Goal: Task Accomplishment & Management: Manage account settings

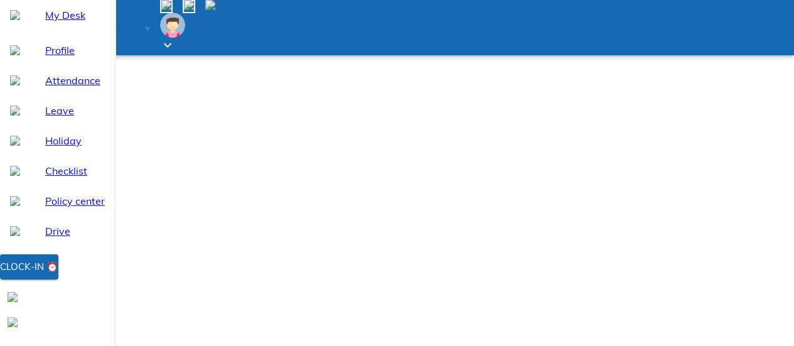
click at [63, 148] on span "Holiday" at bounding box center [75, 140] width 60 height 15
click at [62, 126] on div "Leave" at bounding box center [57, 110] width 115 height 30
select select "9"
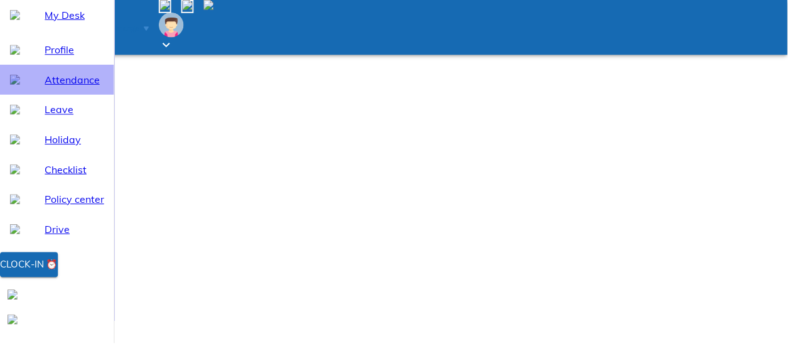
click at [70, 88] on span "Attendance" at bounding box center [75, 80] width 60 height 15
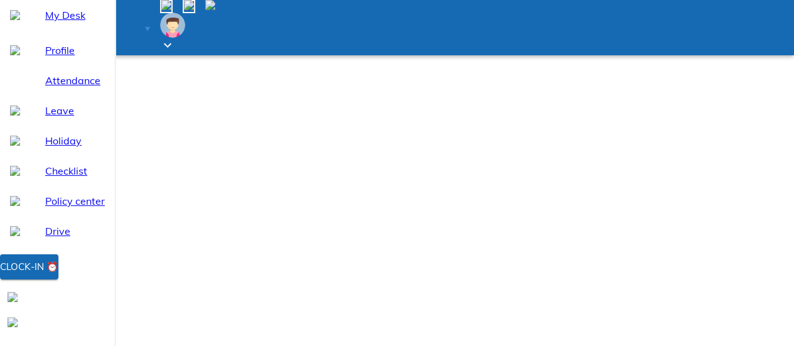
select select "9"
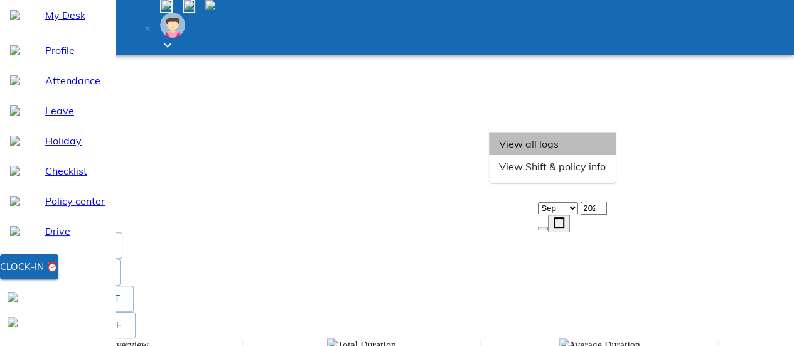
click at [616, 155] on li "View all logs" at bounding box center [552, 143] width 127 height 23
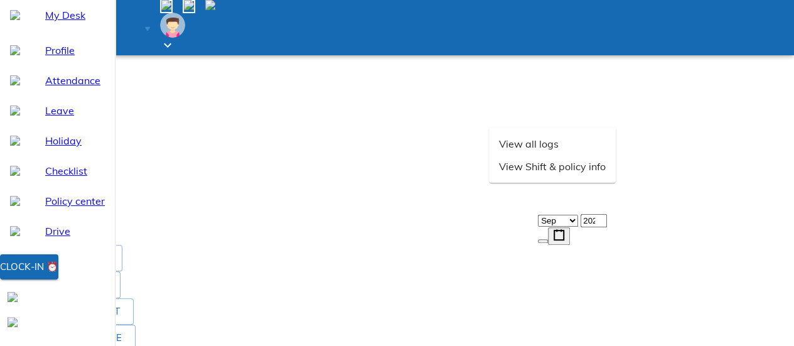
click at [15, 221] on img at bounding box center [10, 226] width 10 height 10
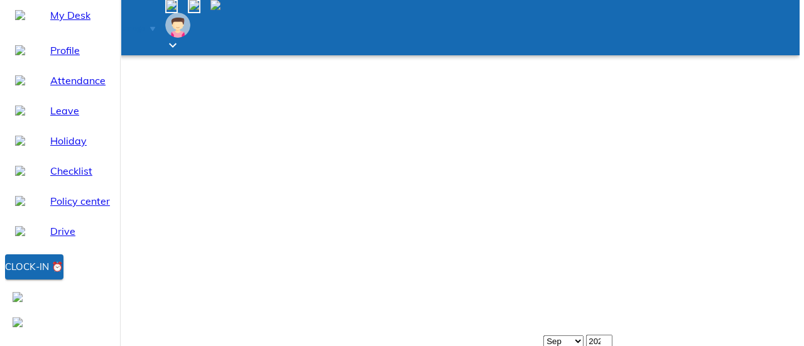
scroll to position [0, 0]
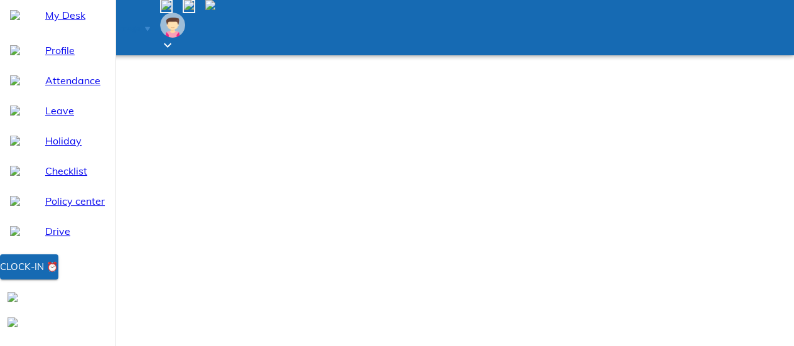
click at [67, 118] on span "Leave" at bounding box center [75, 110] width 60 height 15
select select "9"
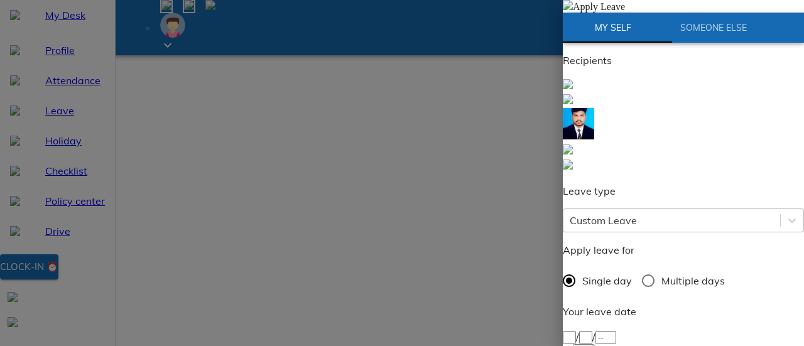
click at [645, 209] on div "Custom Leave" at bounding box center [671, 220] width 217 height 23
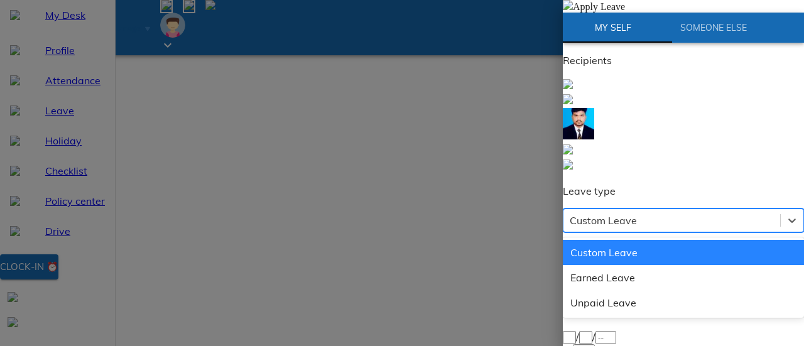
click at [617, 240] on div "Custom Leave" at bounding box center [683, 252] width 241 height 25
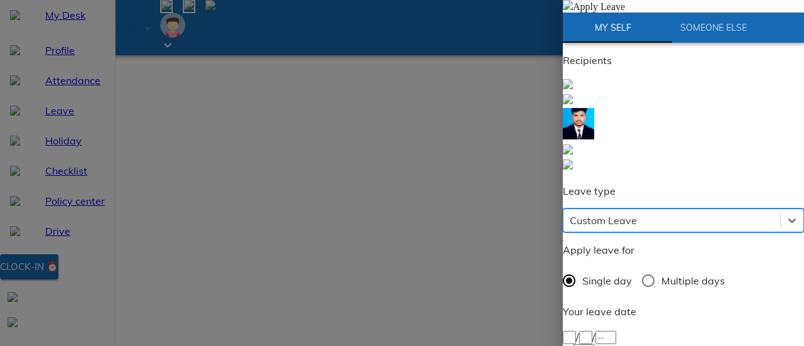
click at [615, 329] on div "/ /" at bounding box center [683, 336] width 241 height 15
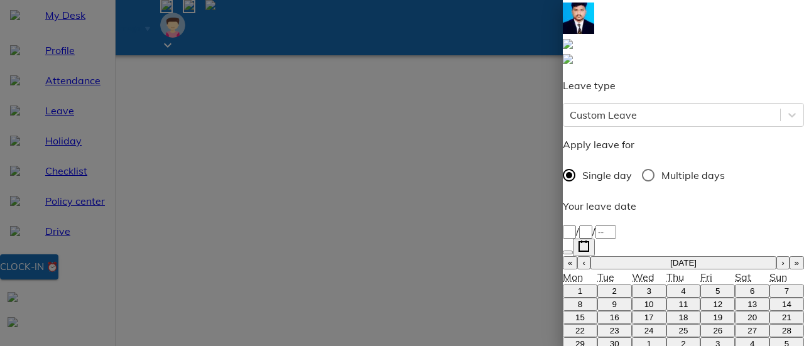
scroll to position [126, 0]
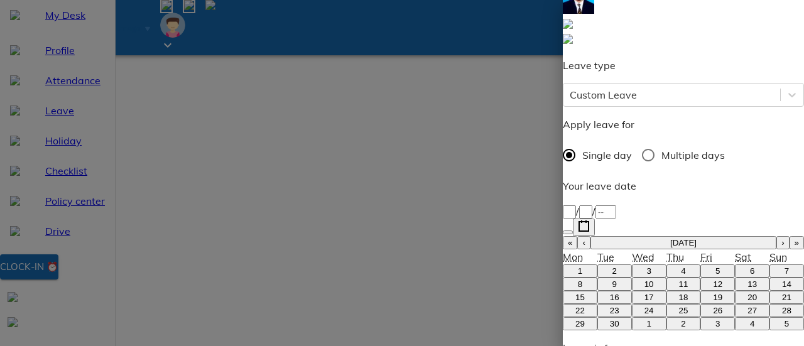
click at [585, 304] on button "22" at bounding box center [580, 310] width 35 height 13
type input "2025-09-22"
type input "22"
type input "9"
type input "2025"
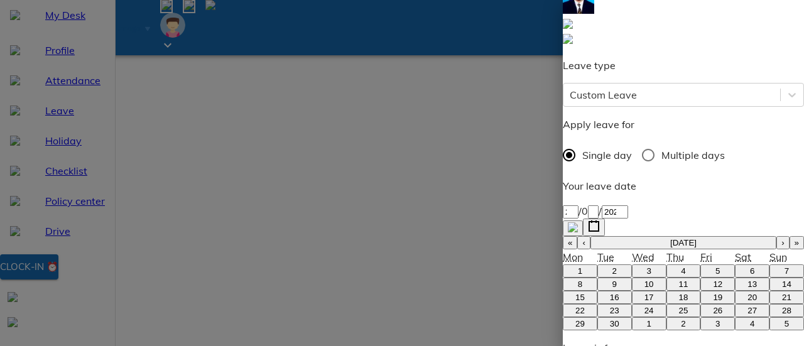
type input "moha"
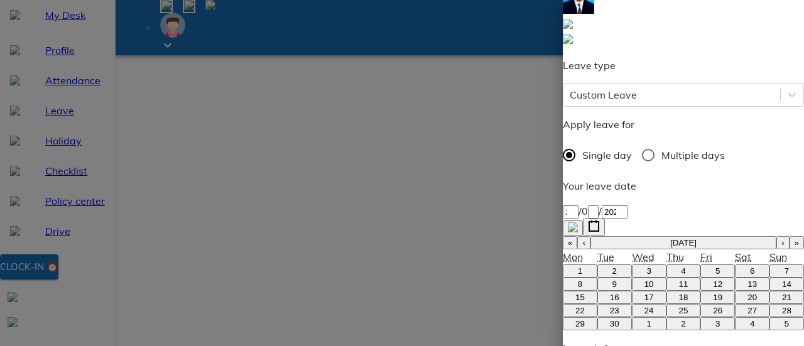
type textarea "d"
type textarea "x"
type textarea "du"
type textarea "x"
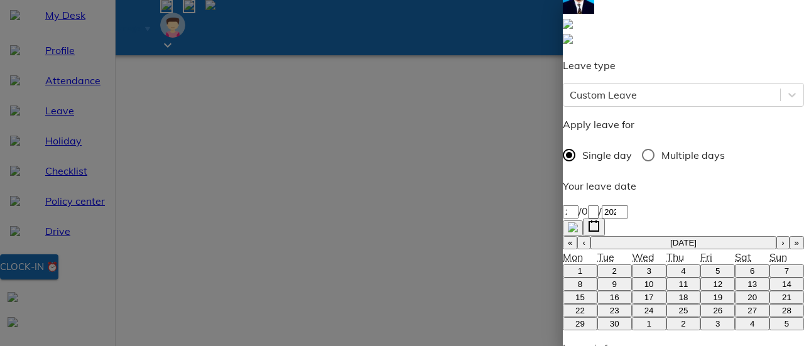
type textarea "due"
type textarea "x"
type textarea "due"
type textarea "x"
type textarea "due"
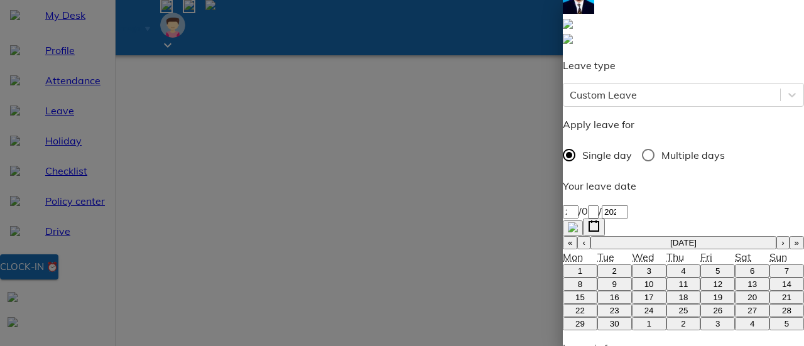
type textarea "x"
type textarea "du"
type textarea "x"
type textarea "d"
type textarea "x"
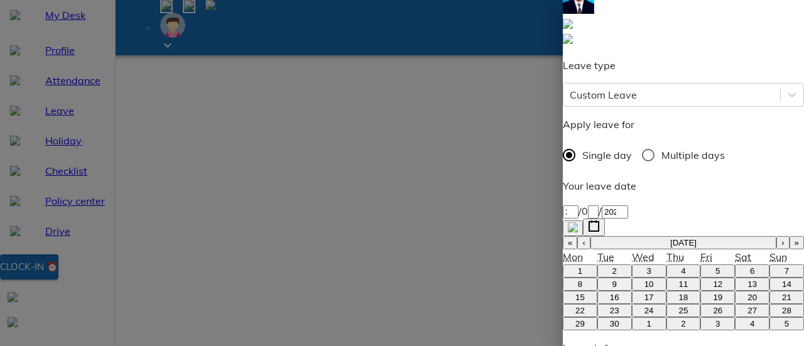
type textarea "p"
type textarea "x"
type textarea "pe"
type textarea "x"
type textarea "per"
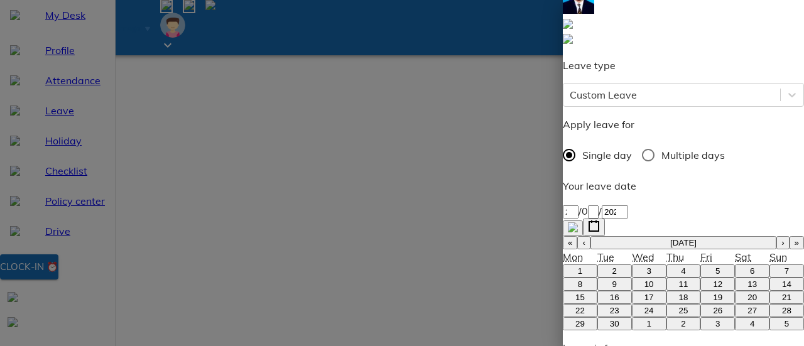
type textarea "x"
type textarea "pers"
type textarea "x"
type textarea "perso"
type textarea "x"
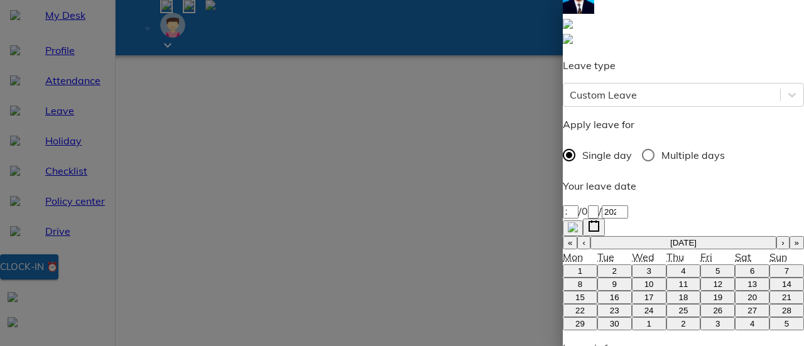
type textarea "person"
type textarea "x"
type textarea "persona"
type textarea "x"
type textarea "personal"
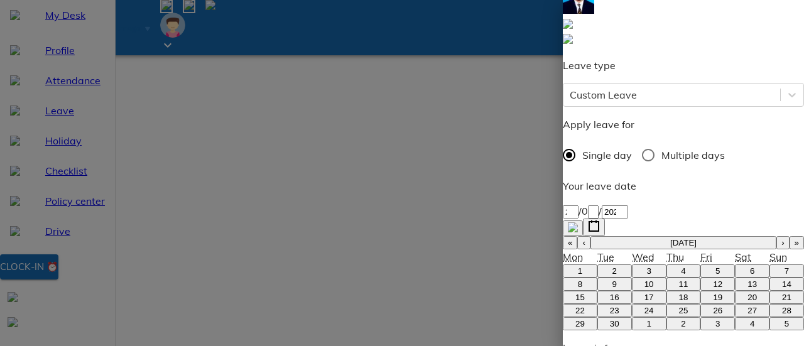
type textarea "x"
type textarea "personal"
type textarea "x"
type textarea "personal r"
type textarea "x"
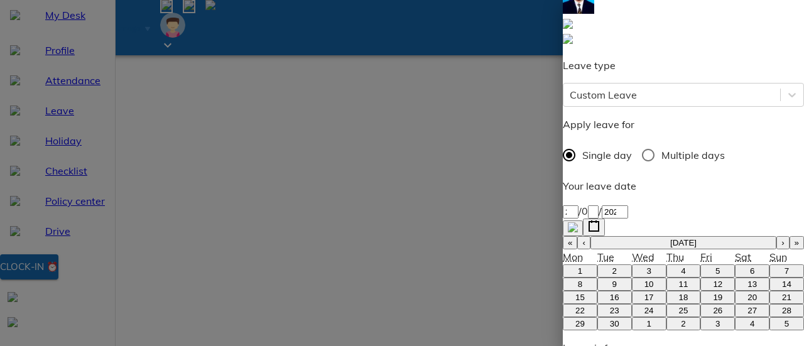
type textarea "personal re"
type textarea "x"
type textarea "personal rea"
type textarea "x"
type textarea "personal reas"
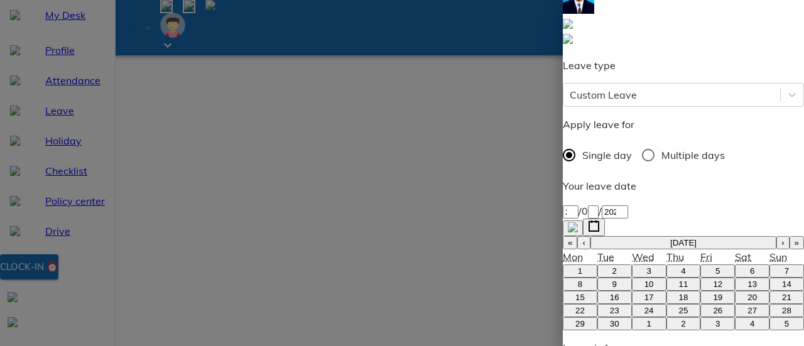
type textarea "x"
type textarea "personal reaso"
type textarea "x"
type textarea "personal reason"
type textarea "x"
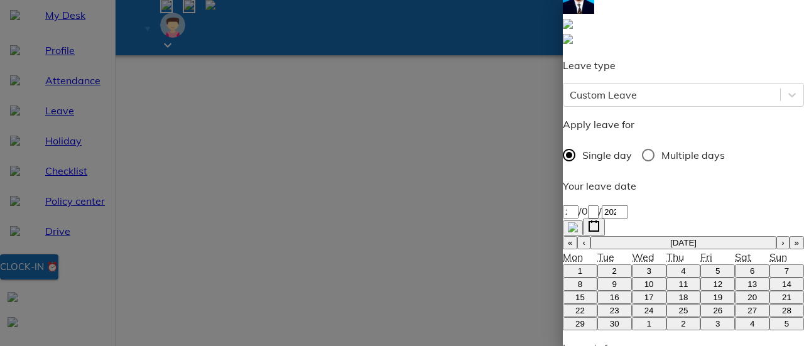
type textarea "personal reason"
type textarea "x"
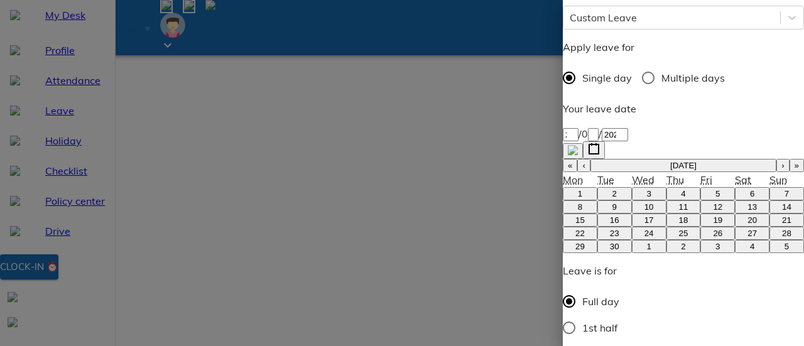
type textarea "personal reason"
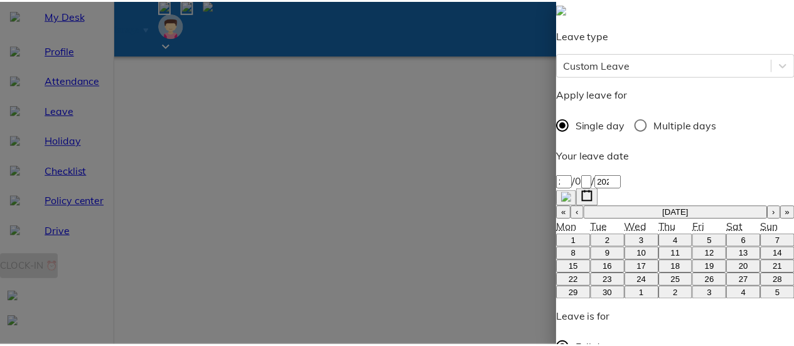
scroll to position [77, 0]
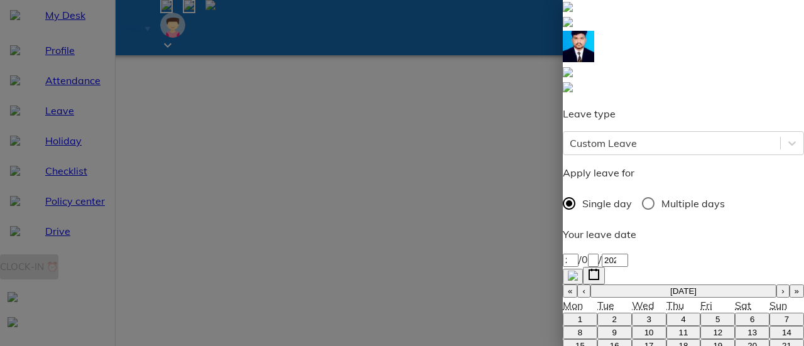
click at [522, 121] on div at bounding box center [402, 173] width 804 height 346
type textarea "x"
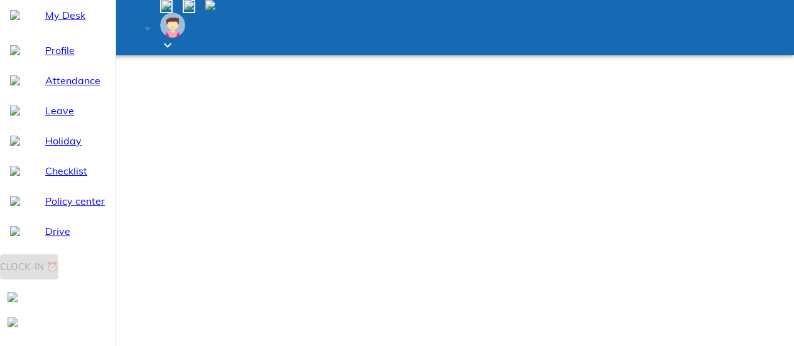
click at [63, 156] on div "Holiday" at bounding box center [57, 141] width 115 height 30
click at [50, 126] on div "Leave" at bounding box center [57, 110] width 115 height 30
select select "9"
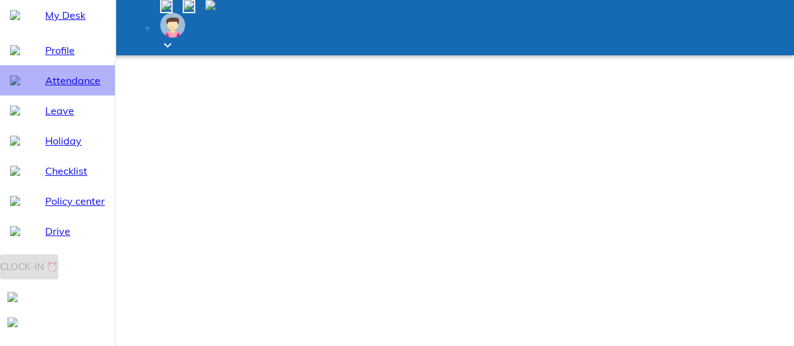
click at [53, 95] on div "Attendance" at bounding box center [57, 80] width 115 height 30
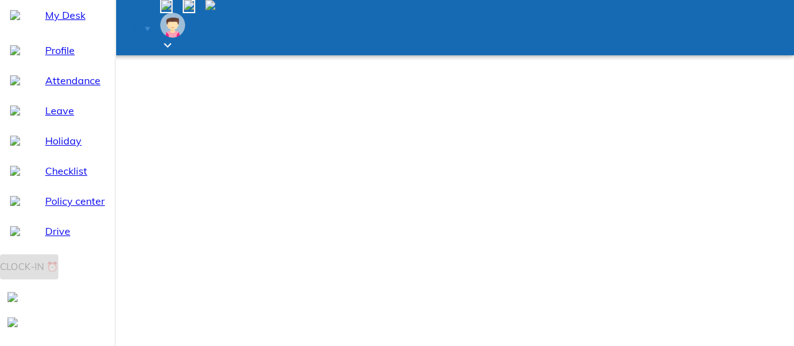
select select "9"
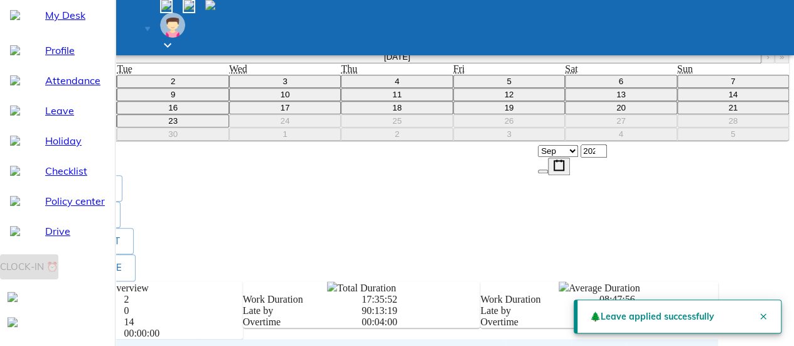
scroll to position [689, 0]
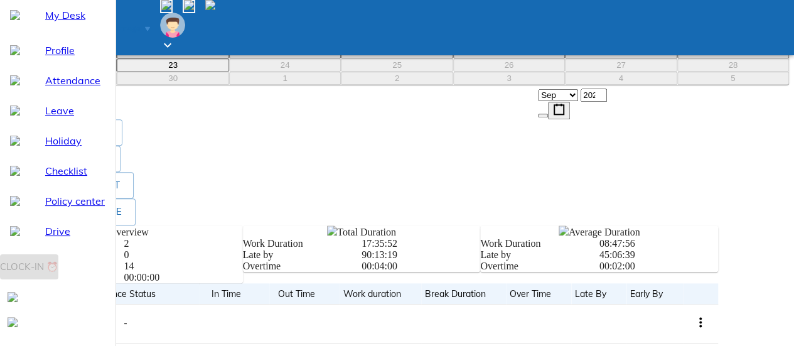
click at [117, 32] on button "1" at bounding box center [61, 25] width 112 height 13
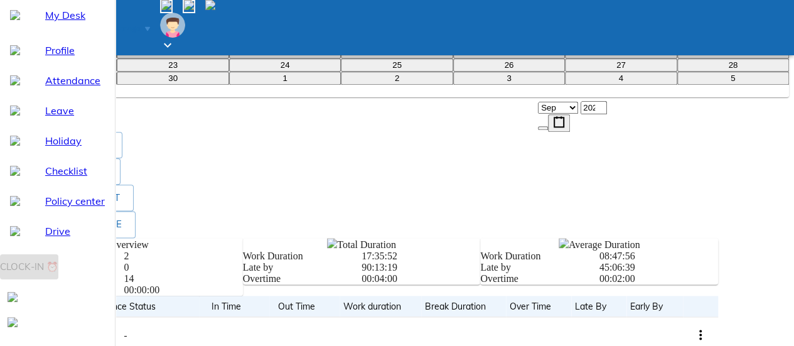
type input "2025-09-01"
type input "1"
type input "9"
type input "2025"
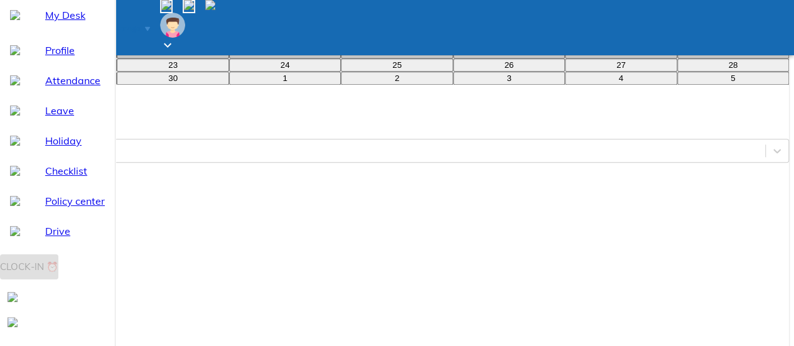
scroll to position [126, 0]
click at [667, 312] on div "2025-09-01 1 / 0 9 / 2025" at bounding box center [397, 318] width 784 height 13
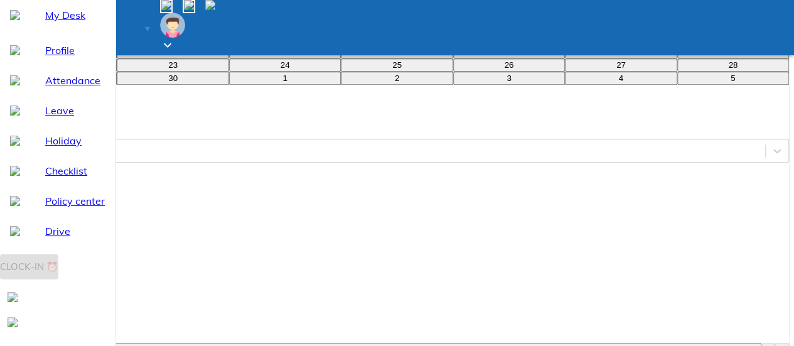
scroll to position [195, 0]
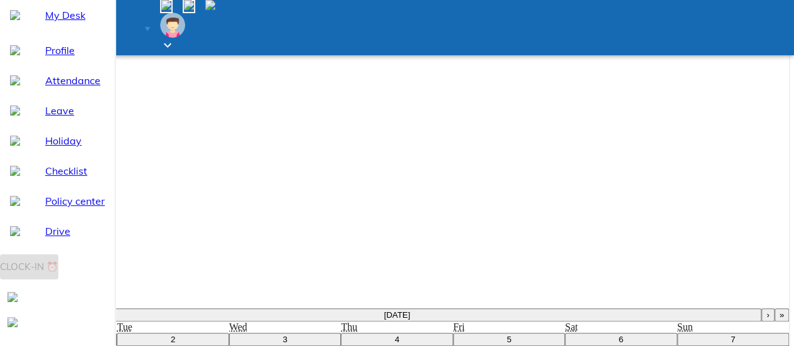
scroll to position [0, 0]
click at [15, 34] on img at bounding box center [10, 39] width 10 height 10
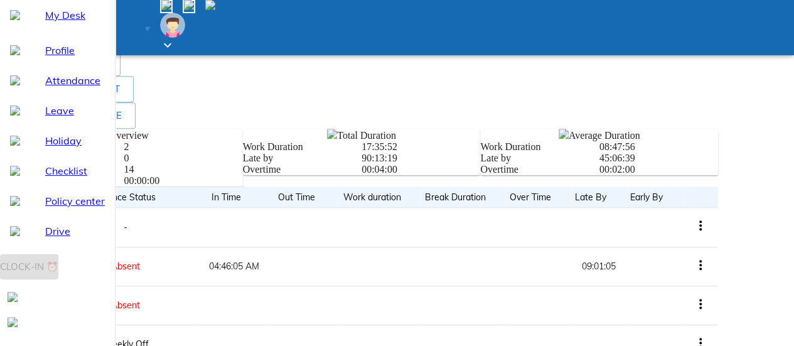
scroll to position [689, 0]
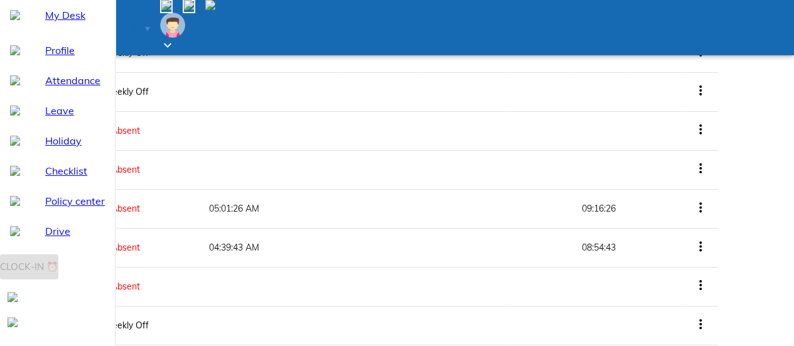
click at [776, 279] on main "My attendance 2025-09 Jan Feb Mar Apr May Jun Jul Aug Sep Oct Nov Dec 2025 Cloc…" at bounding box center [397, 285] width 784 height 1131
click at [616, 259] on li "View all logs" at bounding box center [552, 247] width 127 height 23
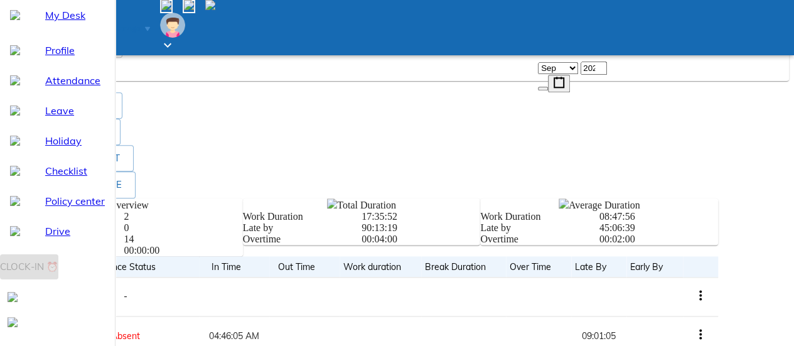
type input "07:00"
type textarea "x"
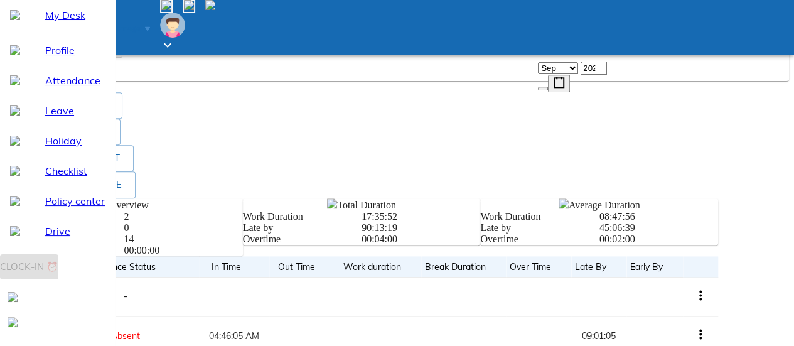
type input "19:00"
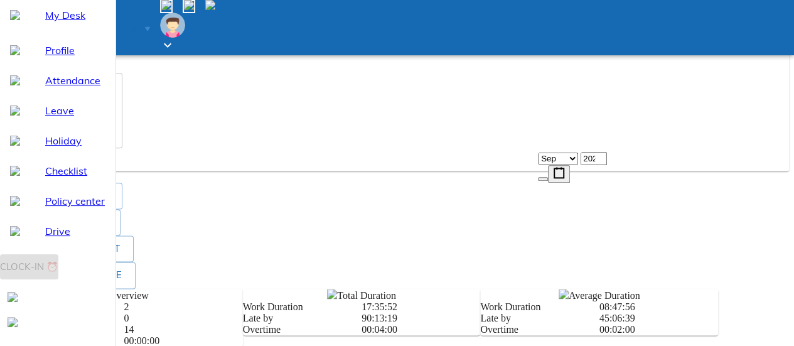
click at [636, 39] on div "Enter" at bounding box center [386, 29] width 760 height 19
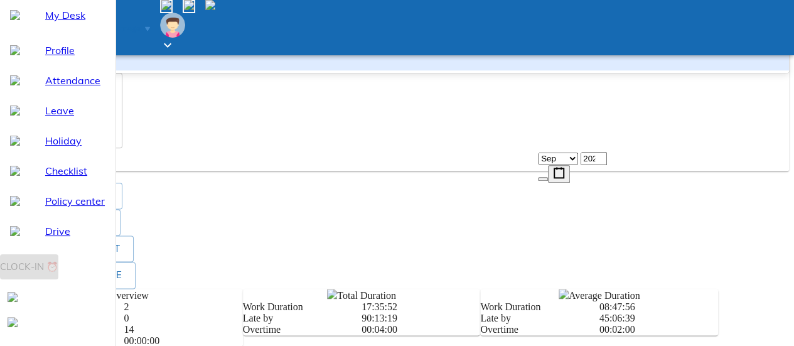
click at [635, 70] on div "Work From Office" at bounding box center [397, 59] width 784 height 21
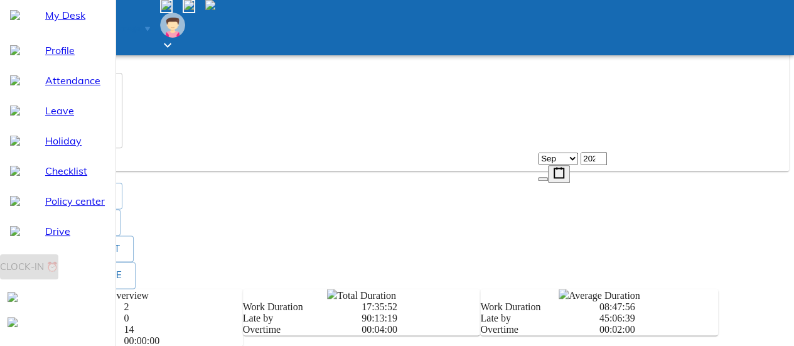
type textarea "x"
click at [116, 142] on textarea at bounding box center [63, 110] width 105 height 63
type textarea "w"
type textarea "x"
type textarea "wo"
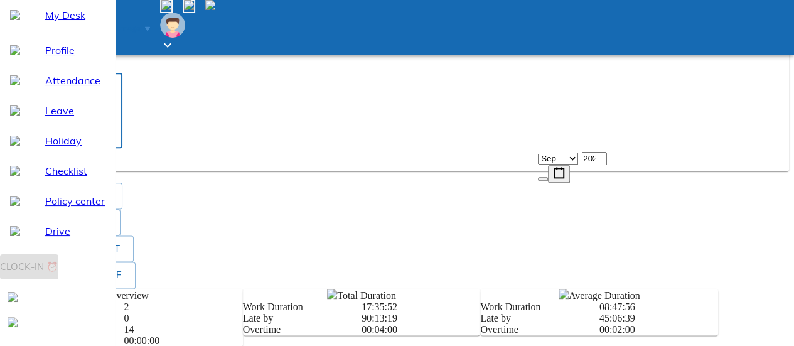
type textarea "x"
type textarea "wor"
type textarea "x"
type textarea "worj"
type textarea "x"
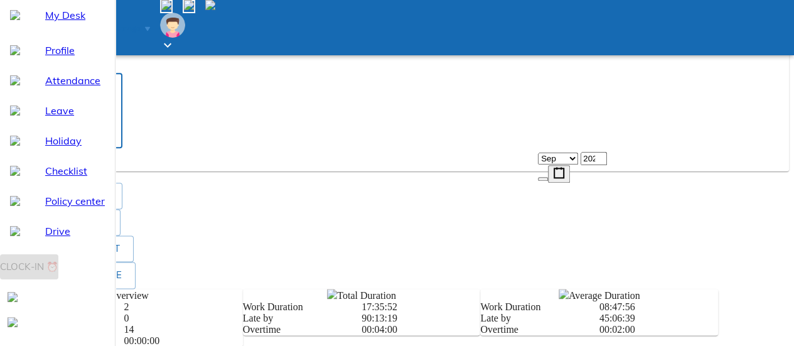
type textarea "worj"
type textarea "x"
type textarea "worj f"
type textarea "x"
type textarea "worj"
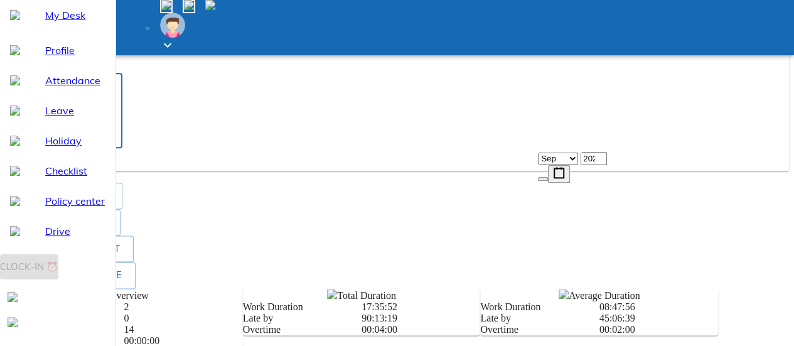
type textarea "x"
type textarea "worj"
type textarea "x"
type textarea "wor"
type textarea "x"
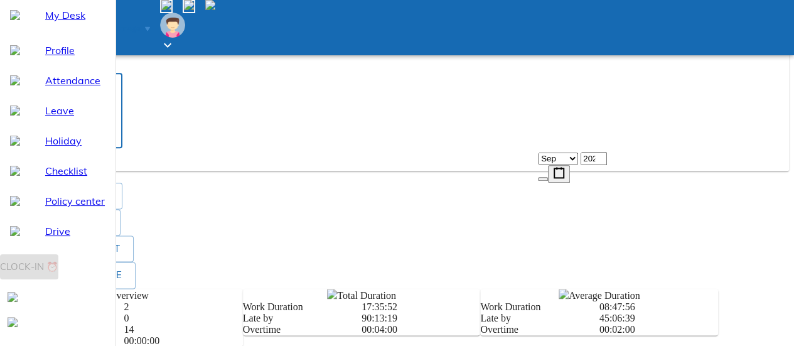
type textarea "work"
type textarea "x"
type textarea "work"
type textarea "x"
type textarea "work f"
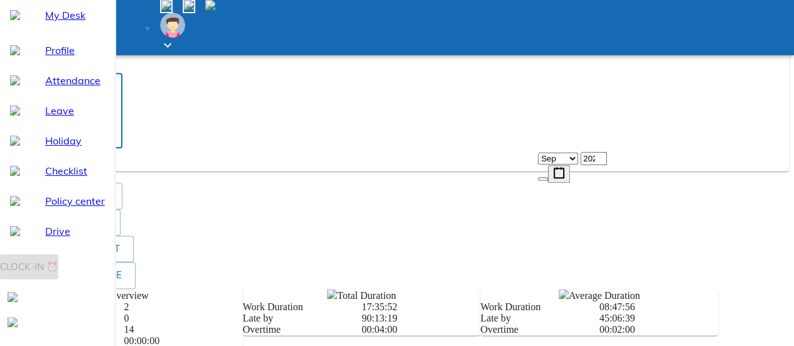
type textarea "x"
type textarea "work fr"
type textarea "x"
type textarea "work fro"
type textarea "x"
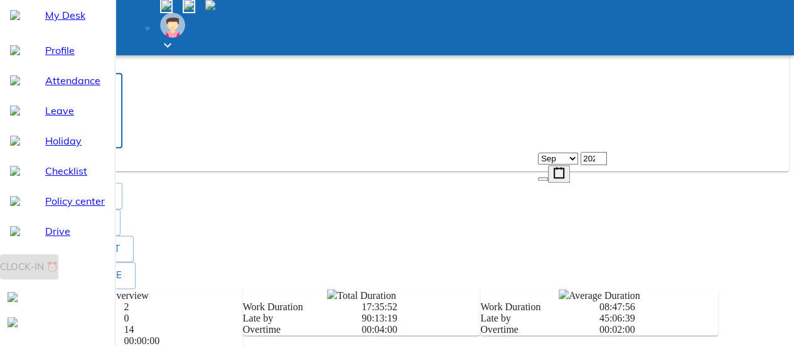
type textarea "work fro"
type textarea "x"
type textarea "work fro"
type textarea "x"
type textarea "work from"
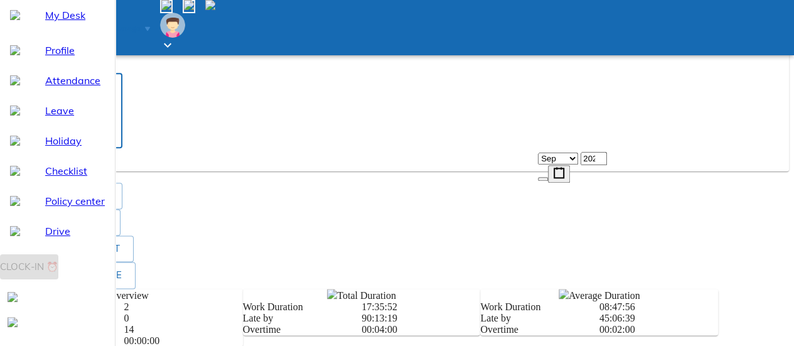
type textarea "x"
type textarea "work from"
type textarea "x"
type textarea "work from h"
type textarea "x"
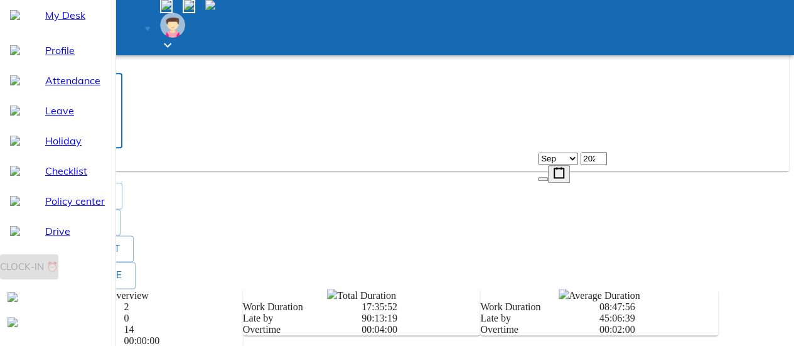
type textarea "work from"
type textarea "x"
type textarea "work from o"
type textarea "x"
type textarea "work from of"
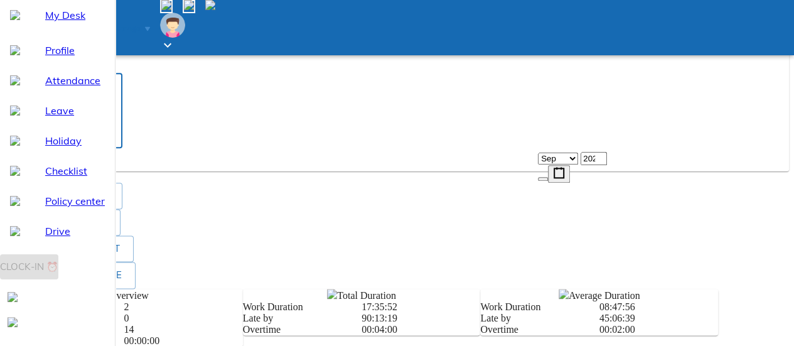
type textarea "x"
type textarea "work from ofz"
type textarea "x"
type textarea "work from ofz"
type textarea "x"
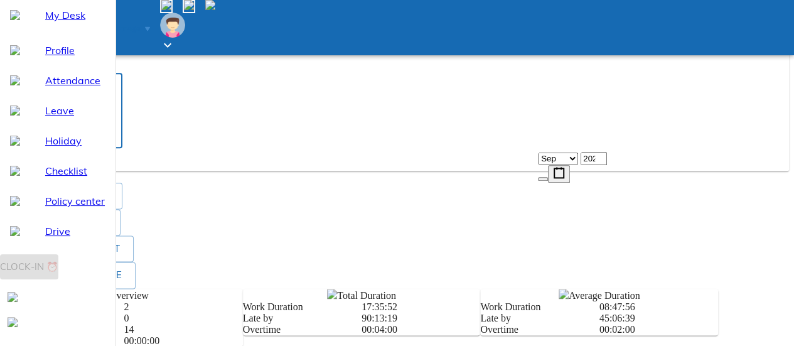
type textarea "work from ofz"
type textarea "x"
click at [35, 168] on span "Add" at bounding box center [25, 160] width 20 height 16
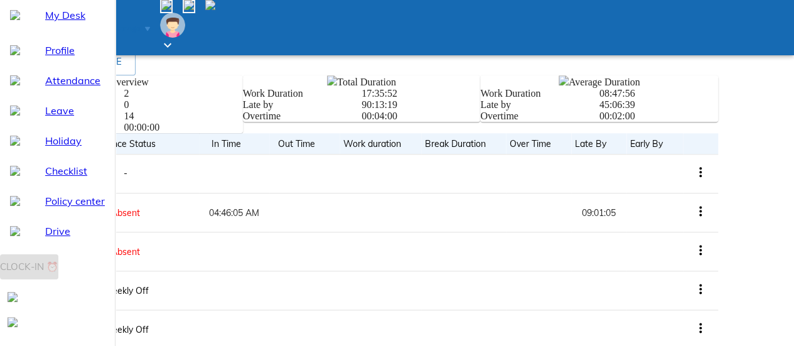
type textarea "x"
paste textarea "work from ofz"
type textarea "work from ofz"
type textarea "x"
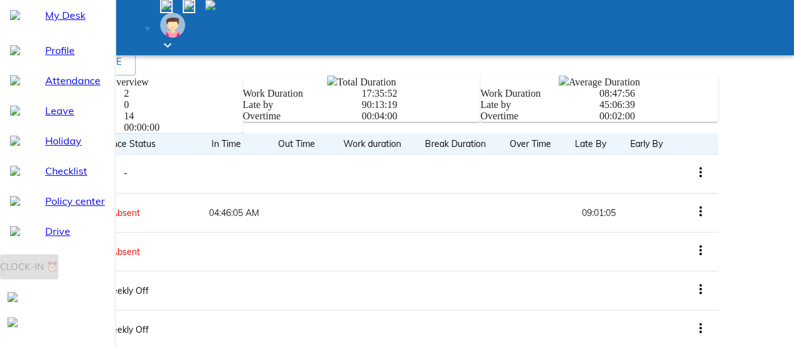
scroll to position [38, 0]
type textarea "work from ofz"
type textarea "x"
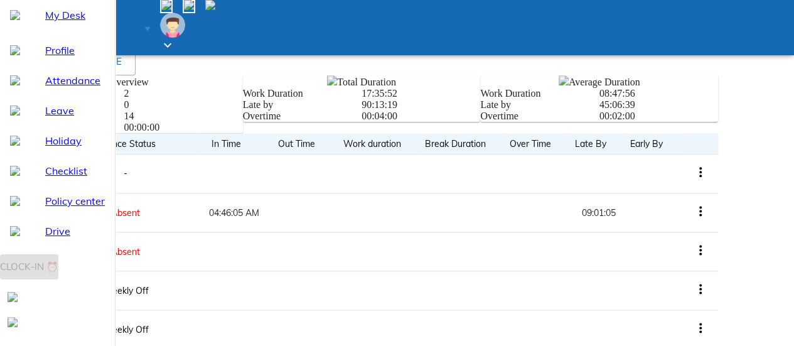
scroll to position [0, 0]
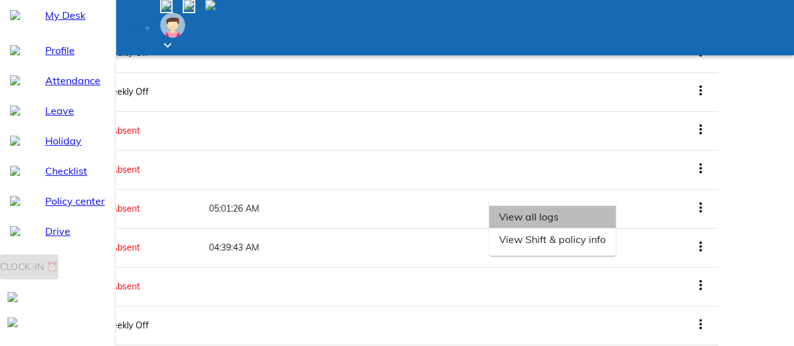
click at [616, 228] on li "View all logs" at bounding box center [552, 216] width 127 height 23
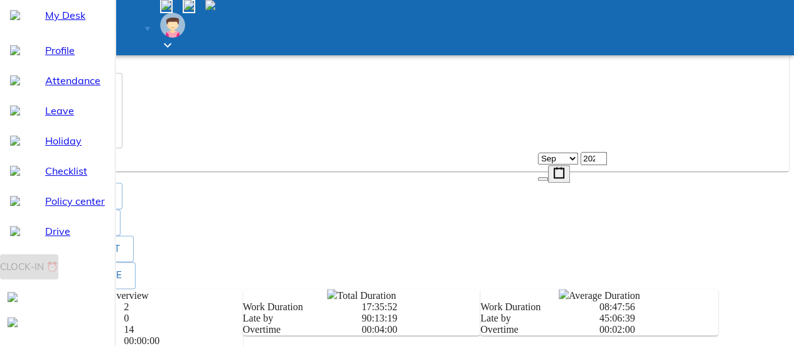
type textarea "x"
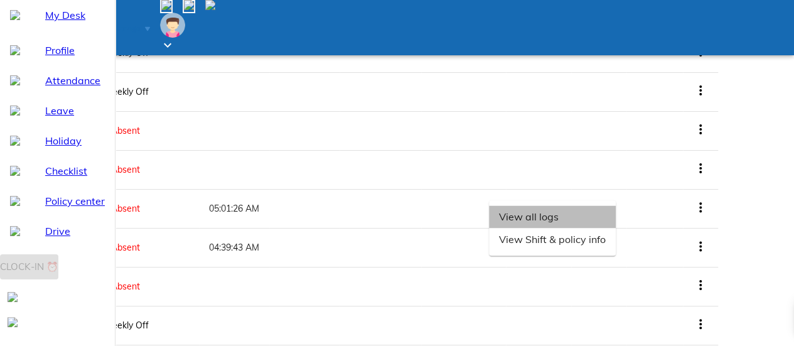
click at [616, 228] on li "View all logs" at bounding box center [552, 216] width 127 height 23
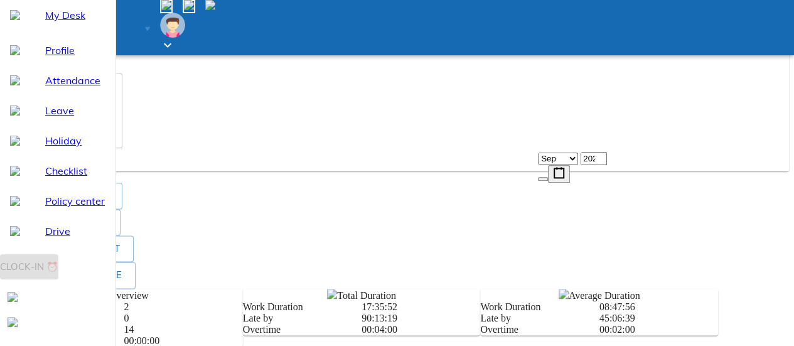
type input "2025-09-04"
type input "4"
type textarea "x"
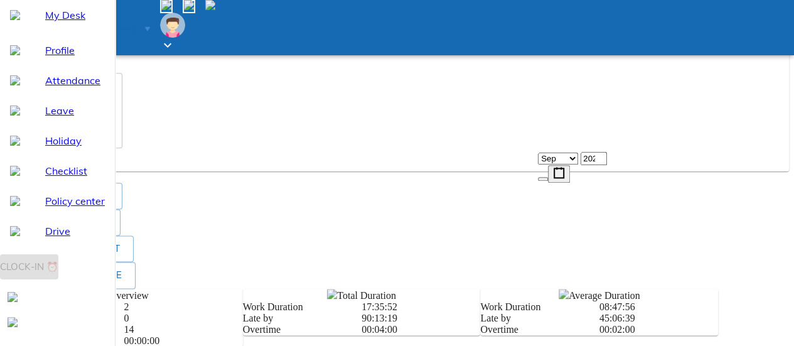
type input "07:00"
type textarea "x"
type input "19:00"
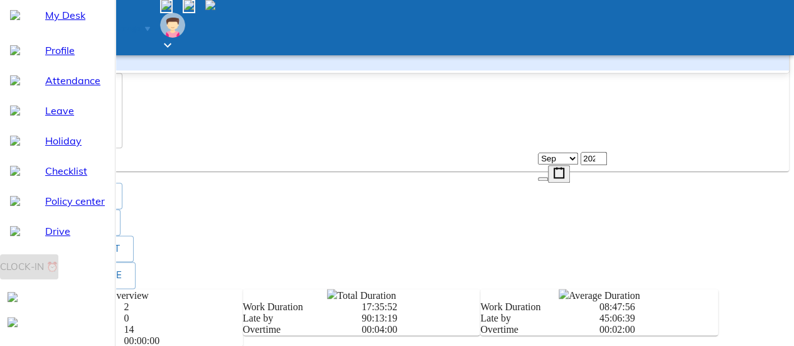
click at [34, 35] on div "Enter" at bounding box center [23, 29] width 22 height 11
click at [622, 70] on div "Work From Office" at bounding box center [397, 59] width 784 height 21
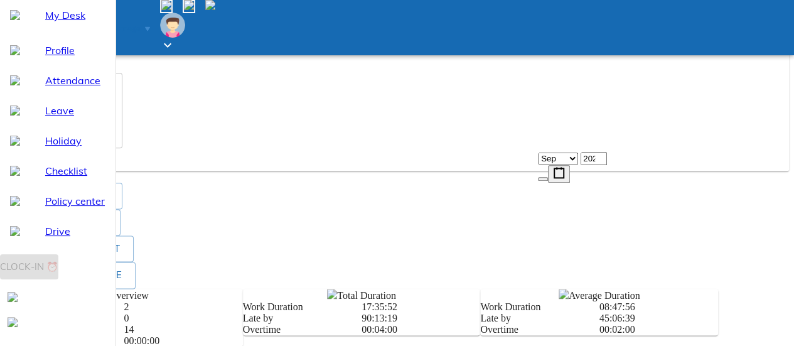
click at [122, 148] on div "x ​" at bounding box center [63, 110] width 117 height 75
type textarea "x"
paste textarea "work from ofz"
type textarea "work from ofz"
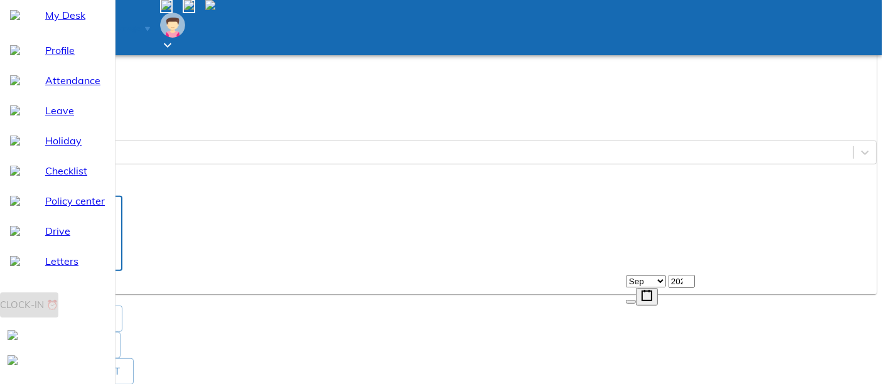
type textarea "x"
type textarea "work from ofz"
click at [45, 294] on button "Add" at bounding box center [25, 282] width 40 height 23
type textarea "x"
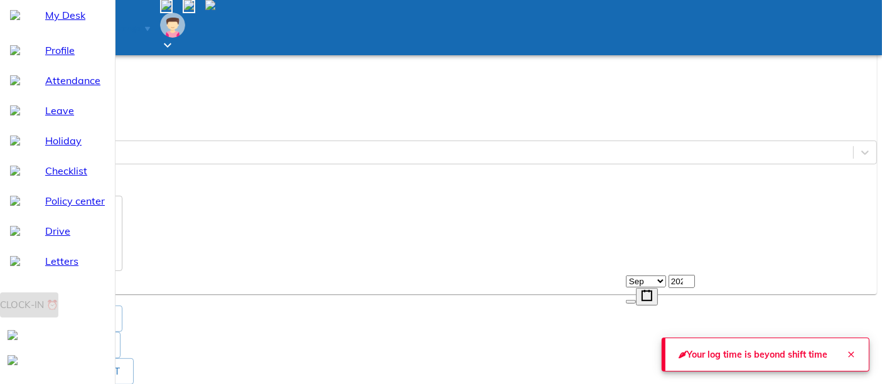
scroll to position [0, 0]
click at [86, 109] on input "19:00" at bounding box center [45, 97] width 81 height 24
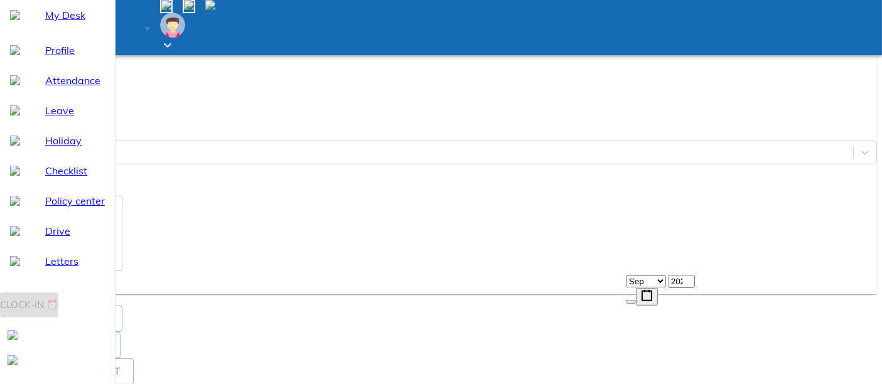
type input "2025-09-03"
type input "3"
type textarea "x"
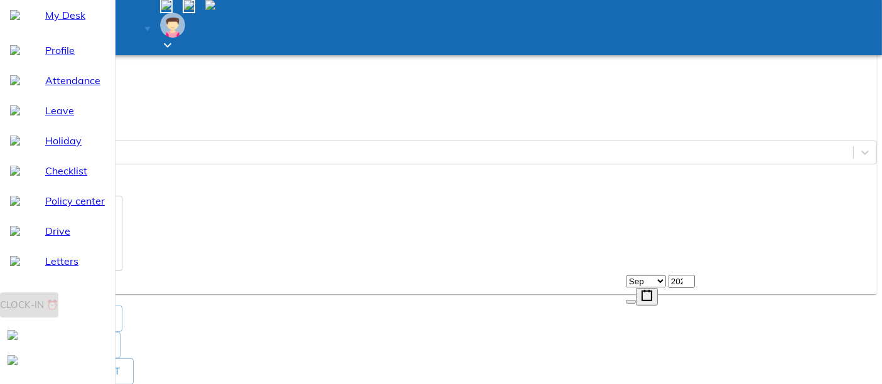
click at [35, 291] on span "Add" at bounding box center [25, 283] width 20 height 16
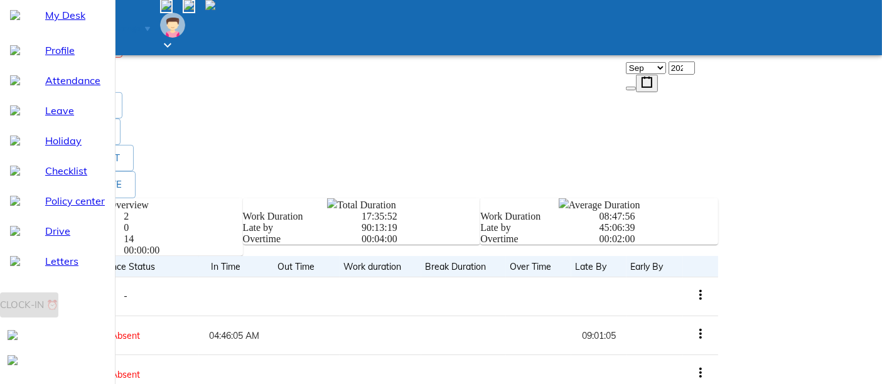
scroll to position [0, 0]
type textarea "x"
click at [116, 51] on textarea at bounding box center [63, 20] width 105 height 63
paste textarea "work from ofz"
type textarea "work from ofz"
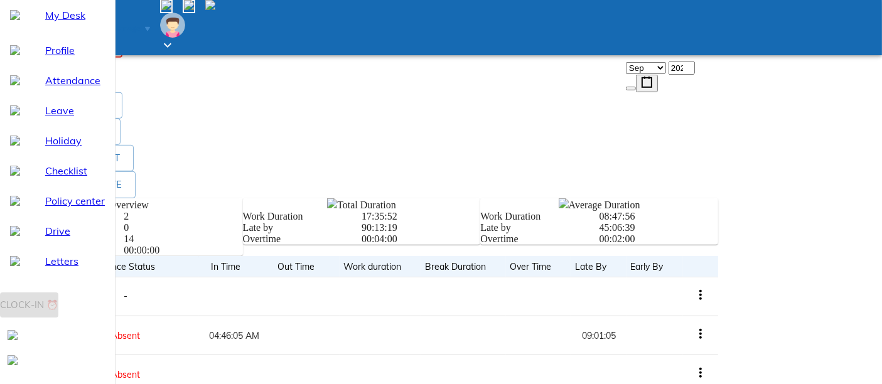
type textarea "x"
type textarea "work from ofz"
type textarea "x"
click at [81, 77] on span "Send request" at bounding box center [48, 70] width 66 height 16
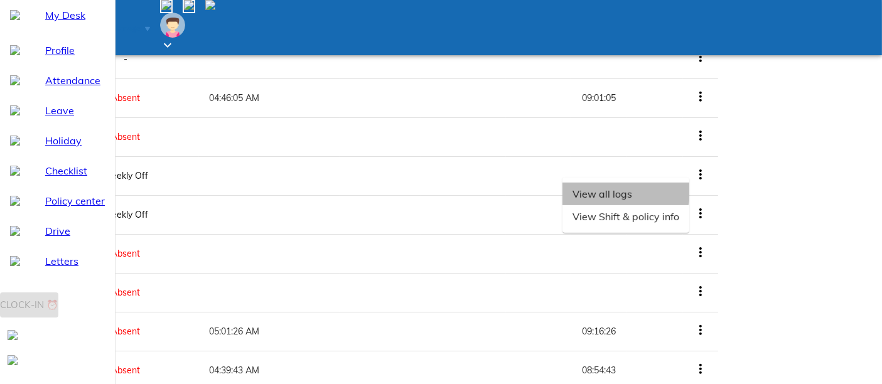
click at [689, 205] on li "View all logs" at bounding box center [626, 194] width 127 height 23
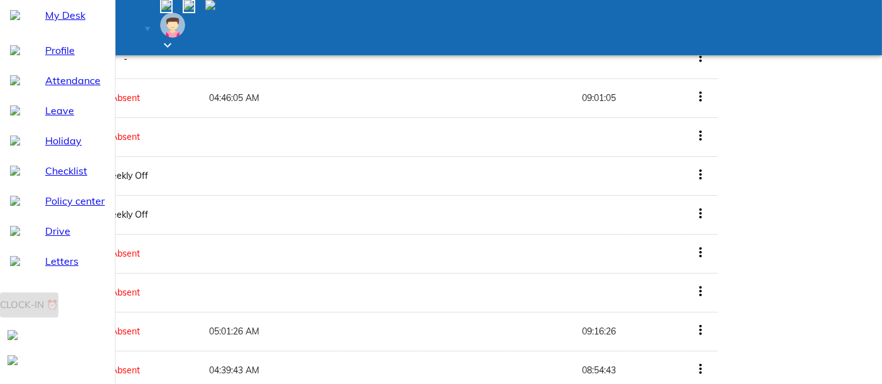
click at [689, 96] on li "View all logs" at bounding box center [626, 84] width 127 height 23
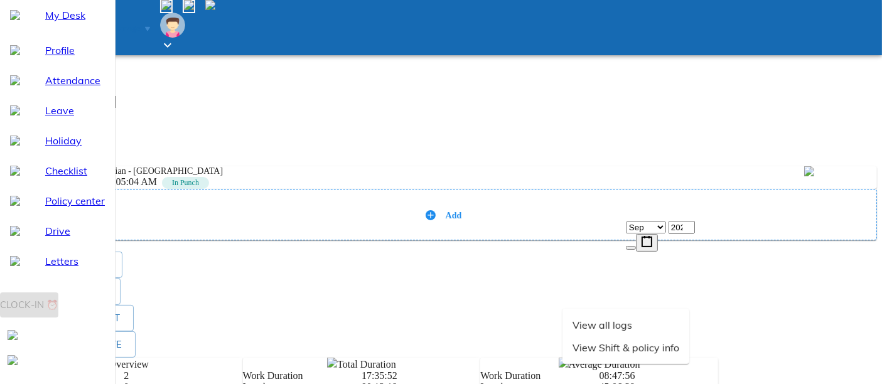
scroll to position [326, 0]
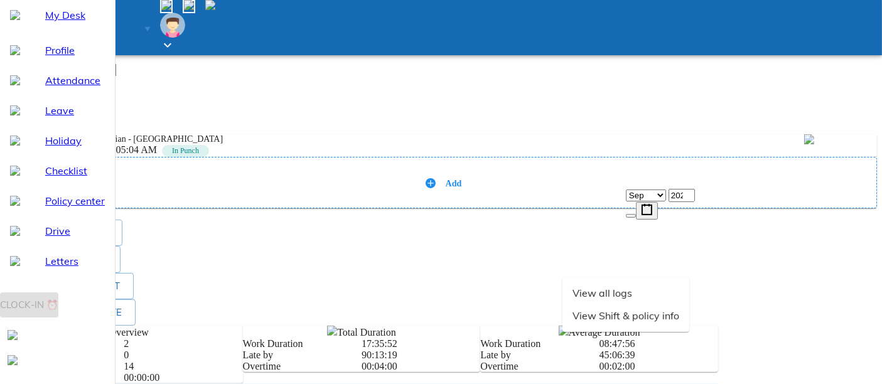
click at [752, 176] on div "Add" at bounding box center [441, 182] width 851 height 13
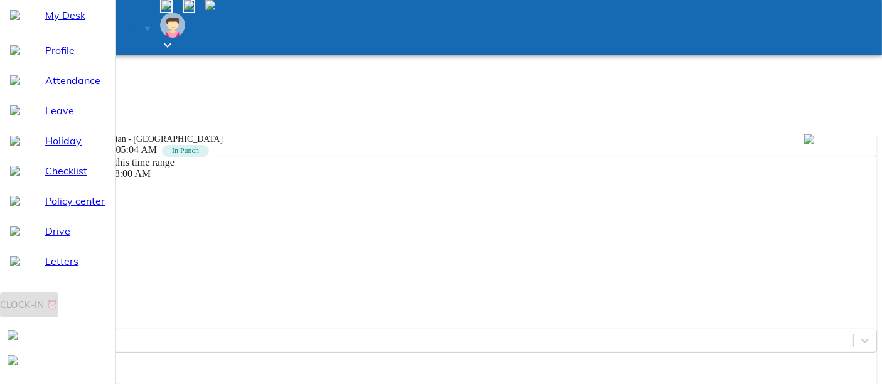
click at [690, 211] on div "2025-09-09 9 / 0 9 / 2025" at bounding box center [441, 217] width 872 height 13
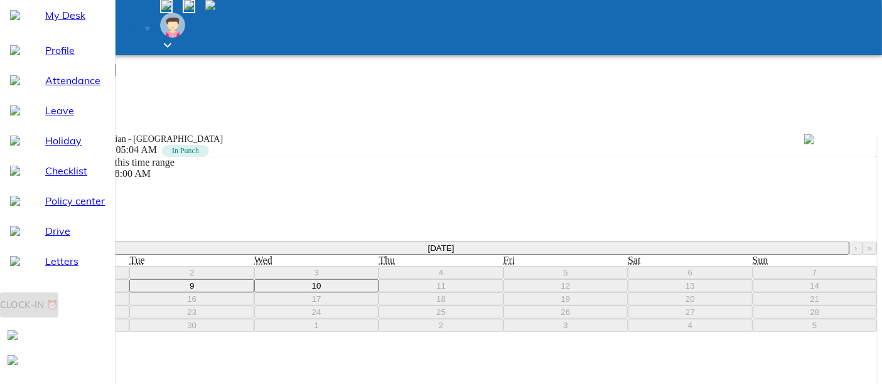
click at [194, 281] on abbr "9" at bounding box center [192, 285] width 4 height 9
type textarea "x"
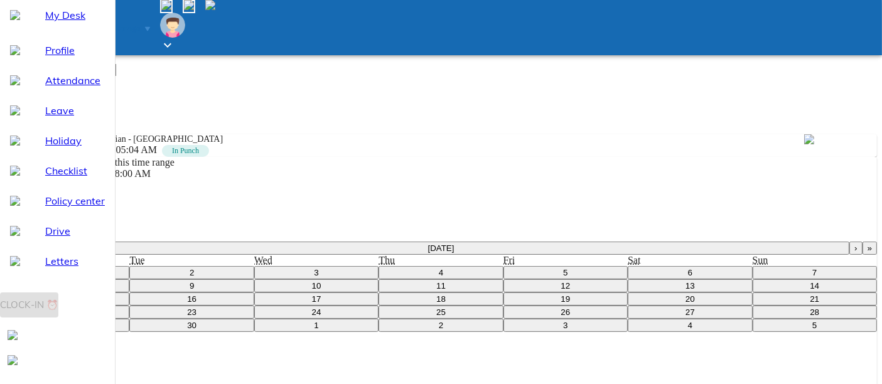
click at [86, 345] on input "00:00:00" at bounding box center [45, 376] width 81 height 24
type input "07:00"
type textarea "x"
click at [86, 345] on input "07:00" at bounding box center [45, 376] width 81 height 24
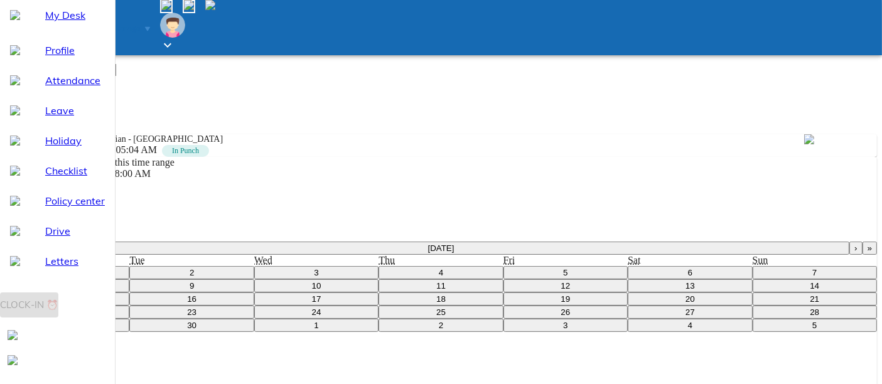
type input "19:00"
type textarea "x"
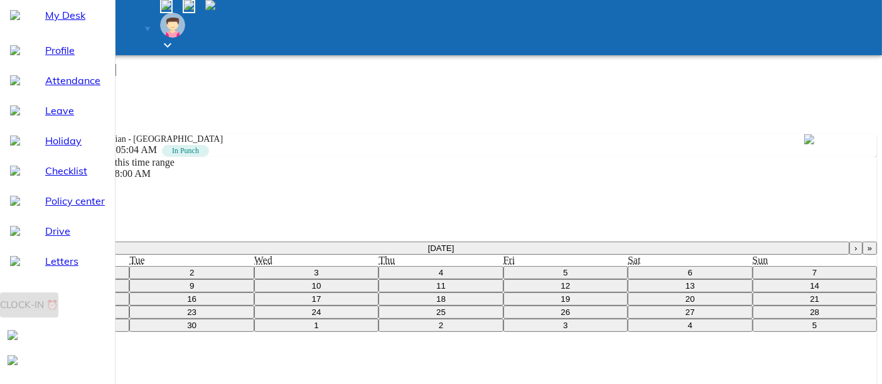
paste textarea "work from ofz"
type textarea "work from ofz"
type textarea "x"
type textarea "work from ofz"
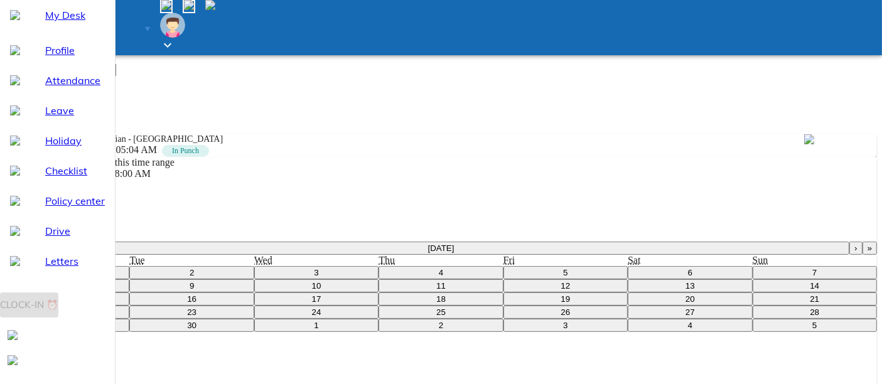
type textarea "x"
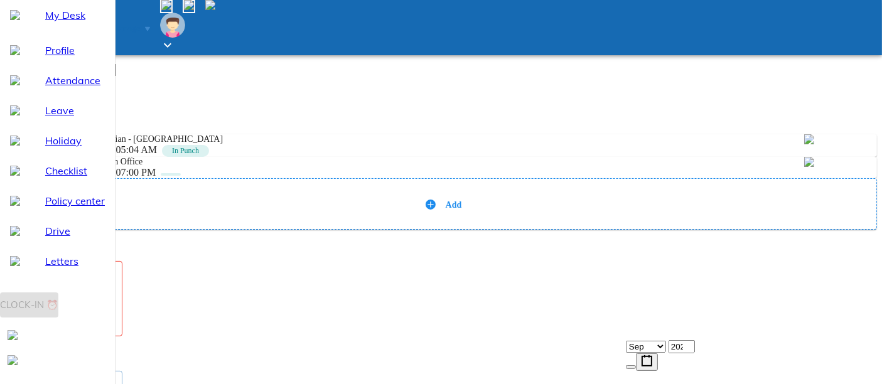
type textarea "x"
click at [116, 281] on textarea at bounding box center [63, 298] width 105 height 63
paste textarea "work from ofz"
type textarea "work from ofz"
type textarea "x"
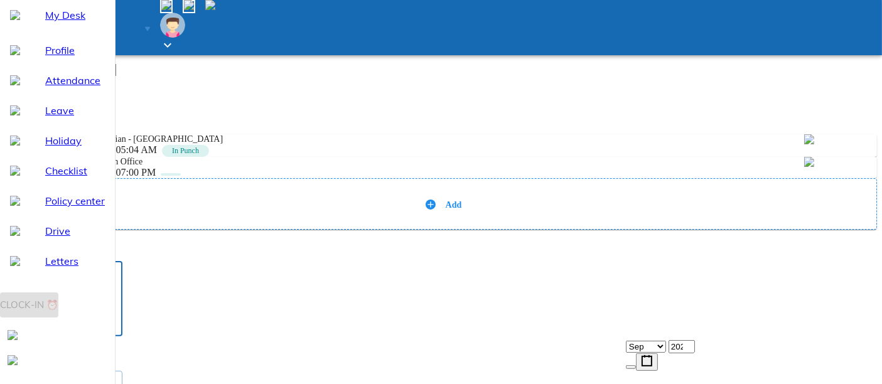
type textarea "work from ofz"
type textarea "x"
click at [81, 345] on span "Send request" at bounding box center [48, 348] width 66 height 16
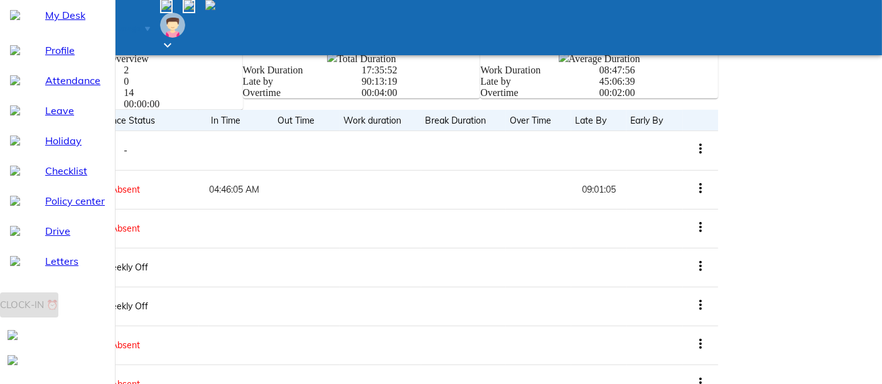
scroll to position [535, 0]
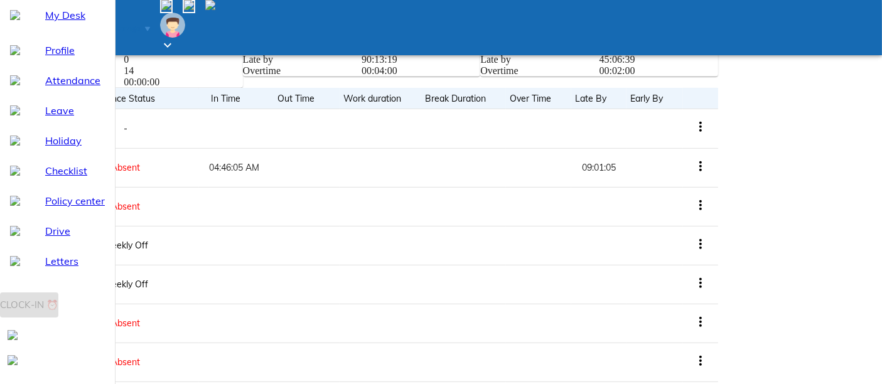
click at [689, 166] on li "View all logs" at bounding box center [626, 154] width 127 height 23
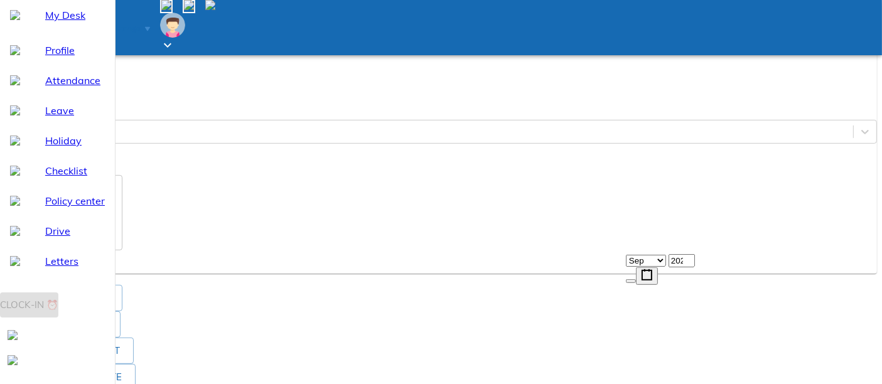
click at [86, 89] on input "00:00:00" at bounding box center [45, 76] width 81 height 24
type input "07:00"
type textarea "x"
click at [86, 89] on input "07:00" at bounding box center [45, 76] width 81 height 24
type input "19:00"
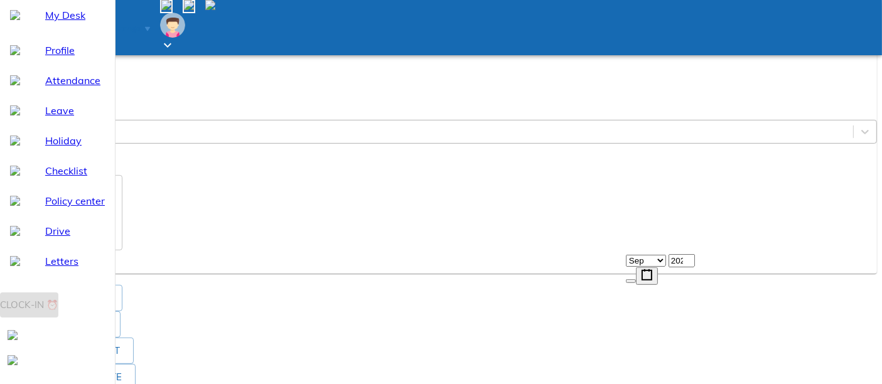
click at [34, 138] on div "Enter" at bounding box center [23, 131] width 22 height 11
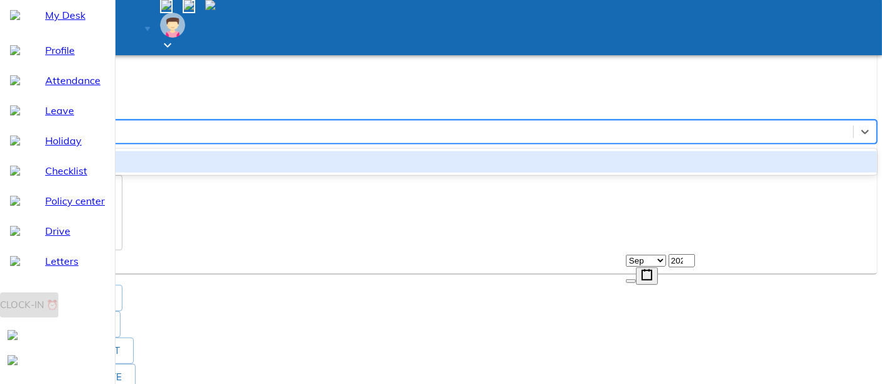
click at [690, 173] on div "Work From Office" at bounding box center [441, 161] width 872 height 21
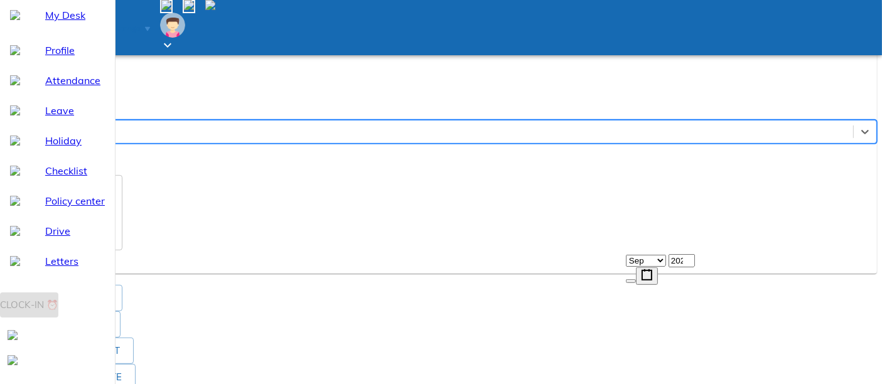
type textarea "x"
click at [116, 244] on textarea at bounding box center [63, 212] width 105 height 63
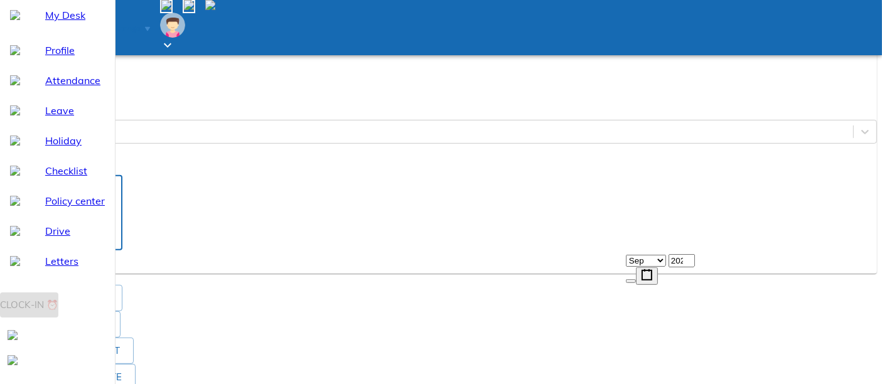
paste textarea "Mike || Program/Project Manager || Dallas, TX"
type textarea "Mike || Program/Project Manager || Dallas, TX"
type textarea "x"
type textarea "Mike || Program/Project Manager || Dallas, TX"
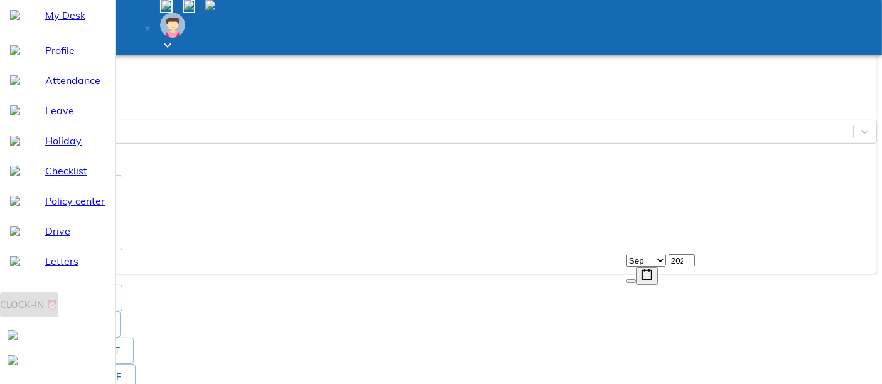
type textarea "x"
drag, startPoint x: 694, startPoint y: 254, endPoint x: 635, endPoint y: 216, distance: 70.0
click at [635, 216] on div "All logs for 2025-09-09 hightechasian - chennai 10-09-2025 - 05:04 AM In Punch …" at bounding box center [441, 93] width 872 height 361
type textarea "x"
type textarea "W"
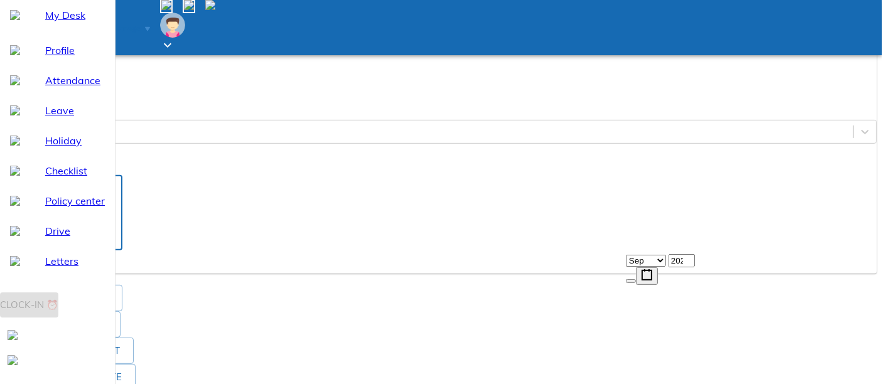
type textarea "x"
type textarea "WF"
type textarea "x"
type textarea "WFH"
type textarea "x"
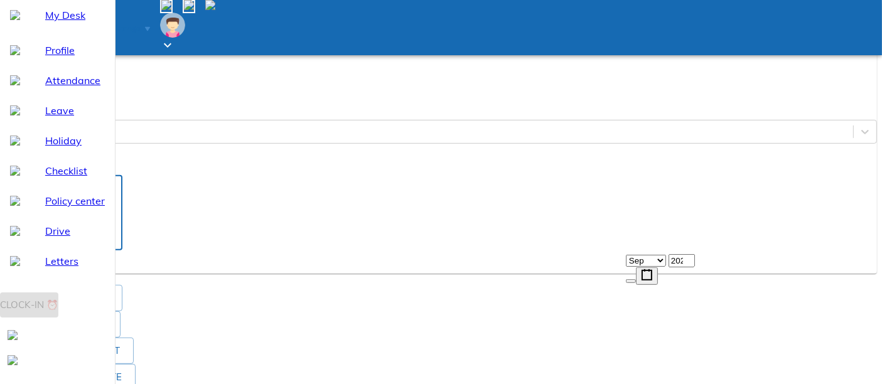
type textarea "WFH"
type textarea "x"
click at [35, 270] on span "Add" at bounding box center [25, 262] width 20 height 16
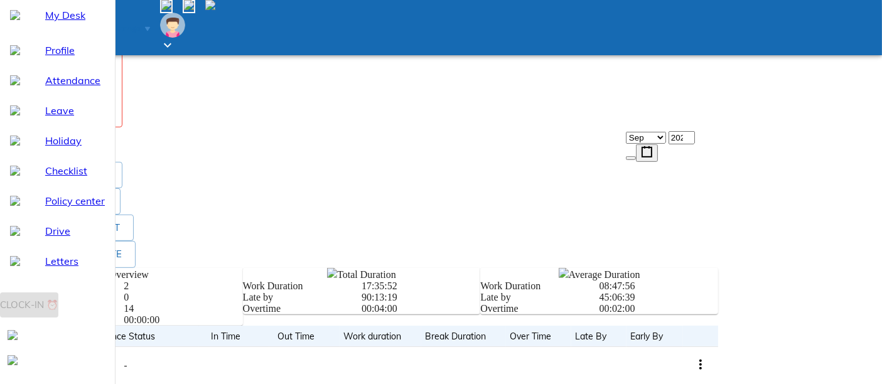
type textarea "x"
click at [116, 121] on textarea at bounding box center [63, 89] width 105 height 63
type textarea "w"
type textarea "x"
type textarea "wF"
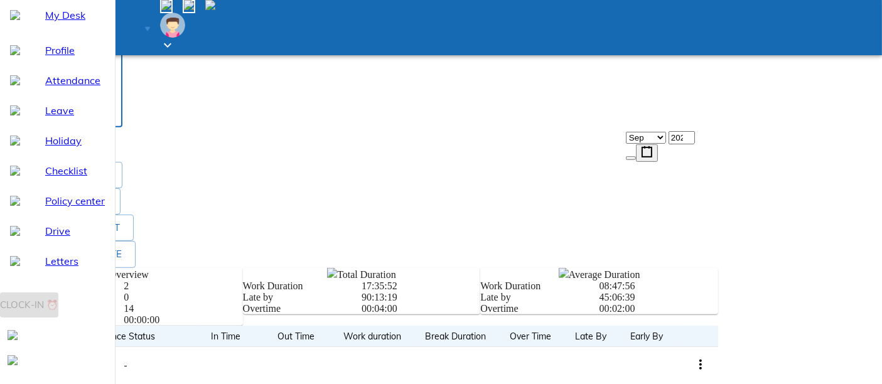
type textarea "x"
type textarea "wFH"
type textarea "x"
type textarea "wFH"
type textarea "x"
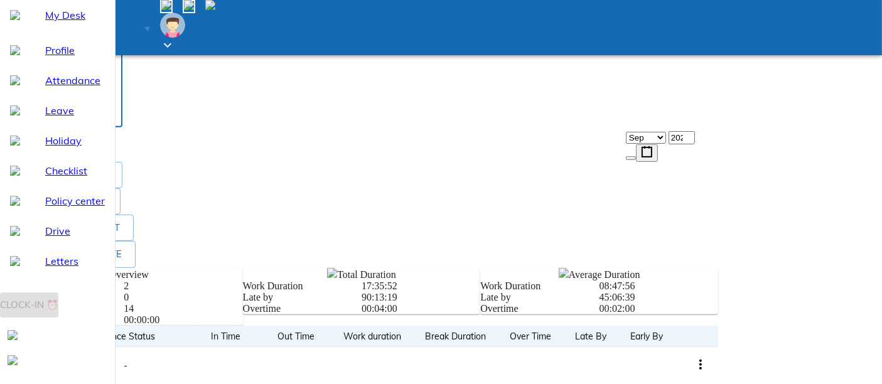
click at [81, 147] on span "Send request" at bounding box center [48, 139] width 66 height 16
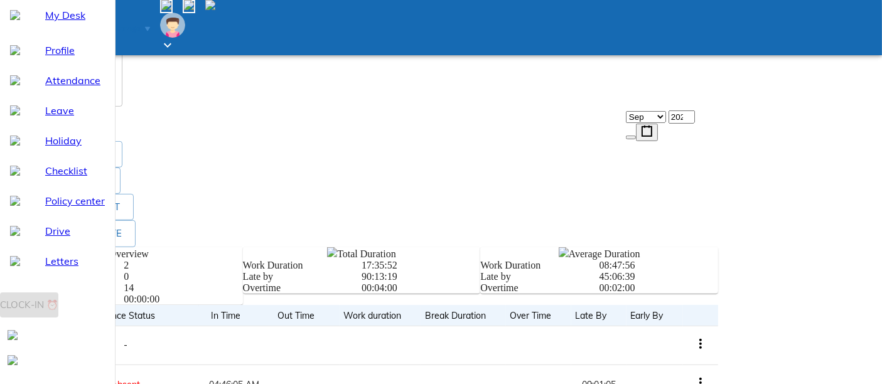
scroll to position [605, 0]
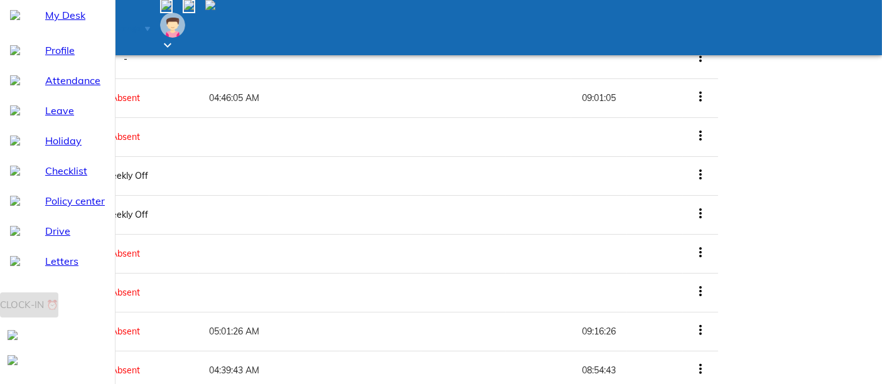
scroll to position [535, 0]
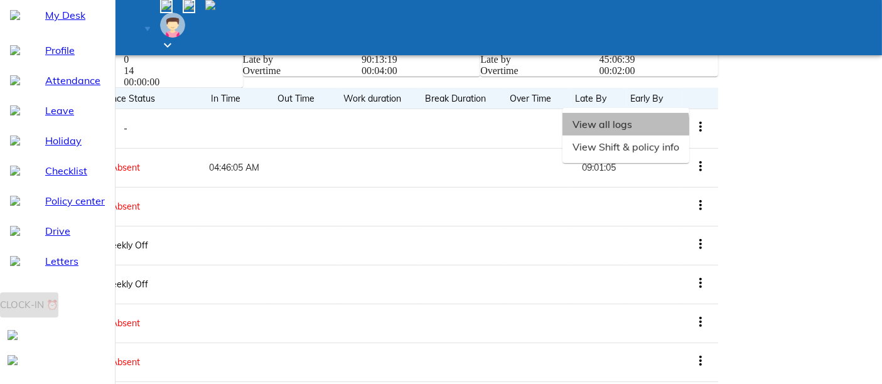
click at [689, 136] on li "View all logs" at bounding box center [626, 124] width 127 height 23
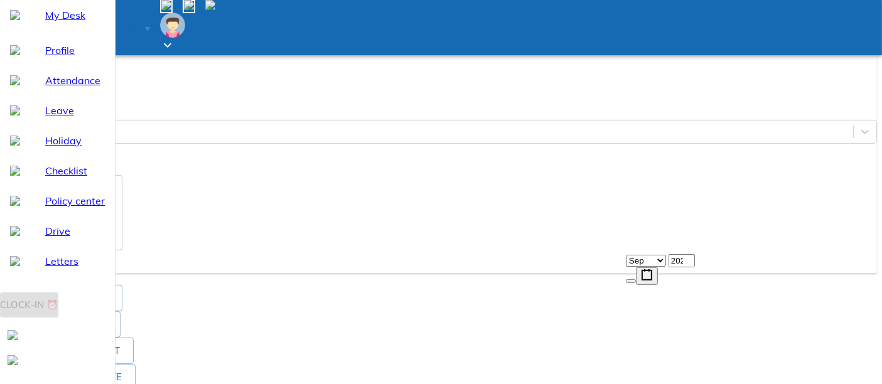
click at [664, 33] on div "2025-09-10 10 / 0 9 / 2025" at bounding box center [441, 17] width 872 height 31
click at [86, 89] on input "00:00:00" at bounding box center [45, 76] width 81 height 24
type input "07:00"
type textarea "x"
click at [86, 89] on input "07:00" at bounding box center [45, 76] width 81 height 24
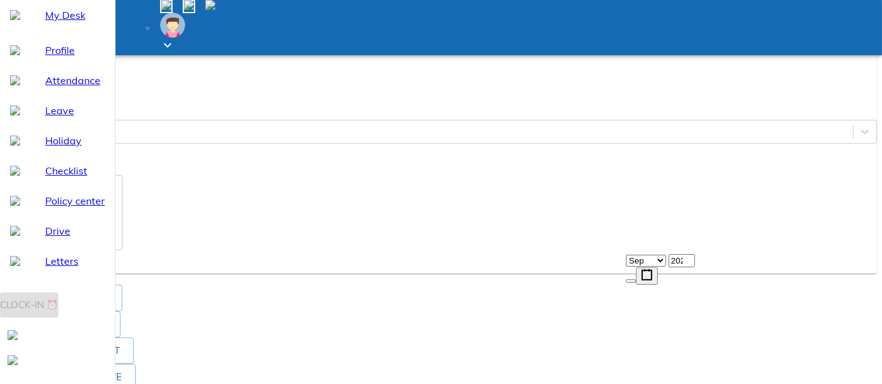
click at [86, 89] on input "07:00" at bounding box center [45, 76] width 81 height 24
type input "19:00"
drag, startPoint x: 696, startPoint y: 254, endPoint x: 691, endPoint y: 282, distance: 28.8
click at [696, 110] on p "Location" at bounding box center [441, 104] width 872 height 11
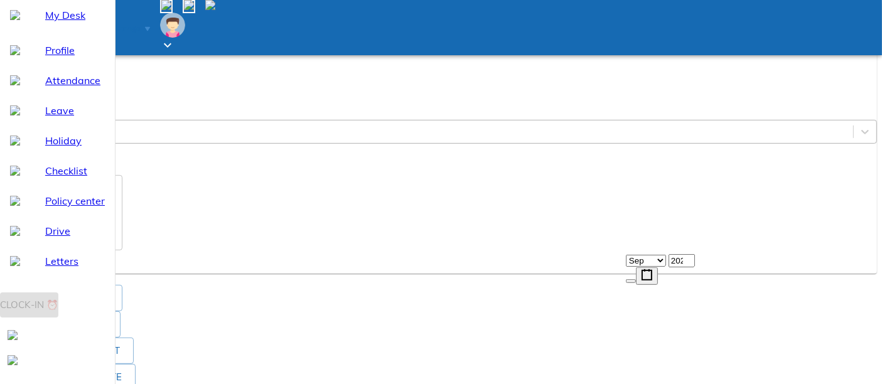
click at [690, 141] on div "Enter" at bounding box center [430, 131] width 848 height 19
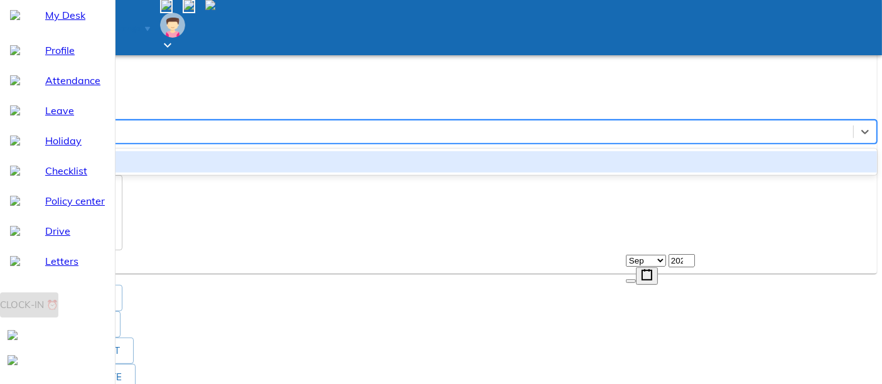
click at [696, 173] on div "Work From Office" at bounding box center [441, 161] width 872 height 21
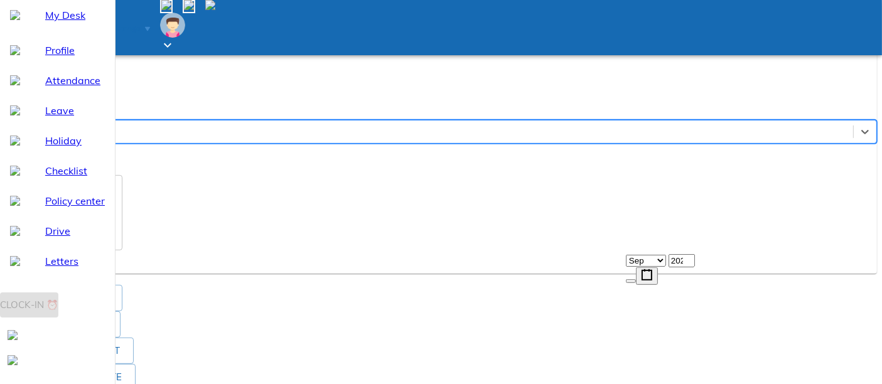
type textarea "x"
click at [116, 244] on textarea at bounding box center [63, 212] width 105 height 63
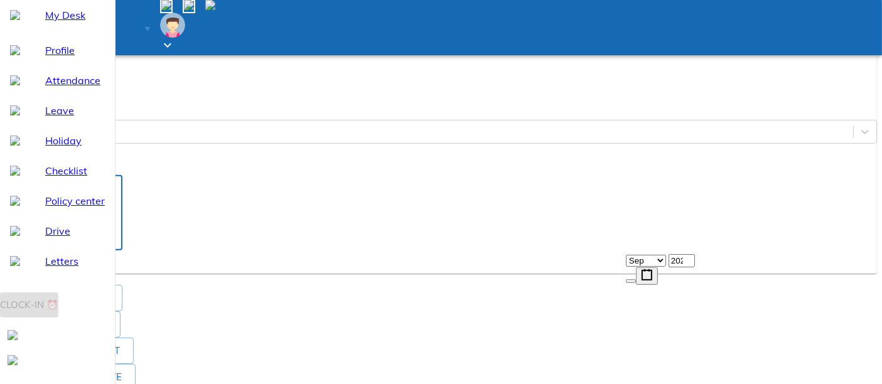
paste textarea "Jayakumar"
type textarea "Jayakumar"
type textarea "x"
type textarea "\"
type textarea "x"
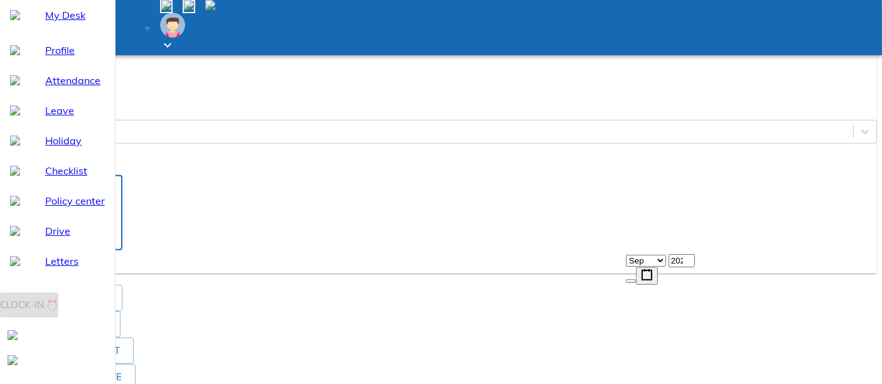
type textarea "x"
type textarea "W"
type textarea "x"
type textarea "WF"
type textarea "x"
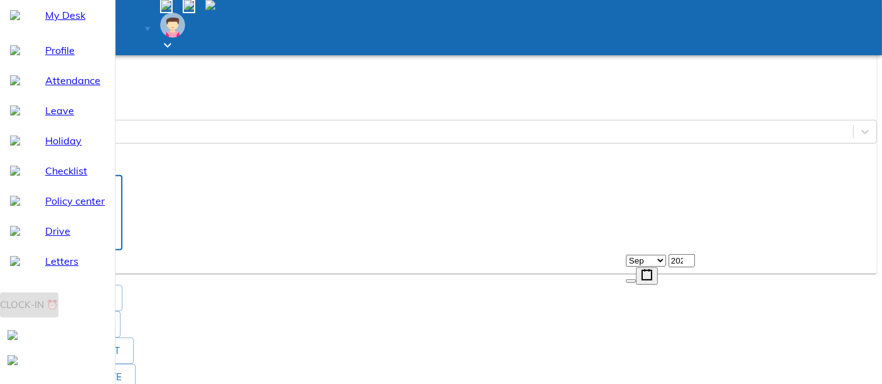
type textarea "WFg"
type textarea "x"
click at [45, 274] on button "Add" at bounding box center [25, 262] width 40 height 23
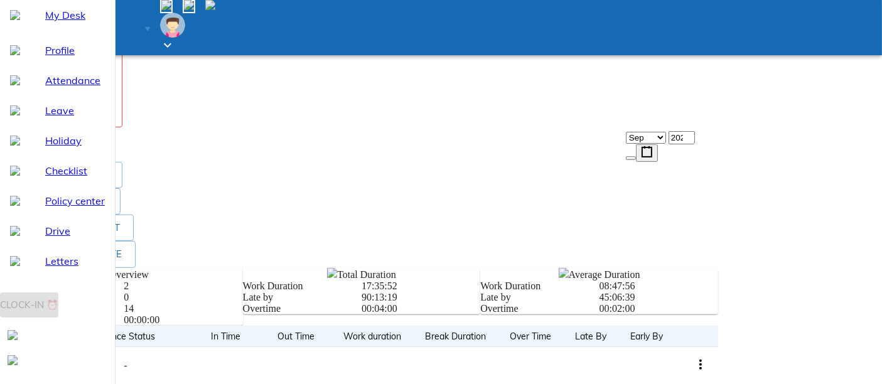
scroll to position [0, 0]
click at [116, 121] on textarea at bounding box center [63, 89] width 105 height 63
click at [116, 121] on textarea "WGH" at bounding box center [63, 89] width 105 height 63
click at [116, 121] on textarea "WFH" at bounding box center [63, 89] width 105 height 63
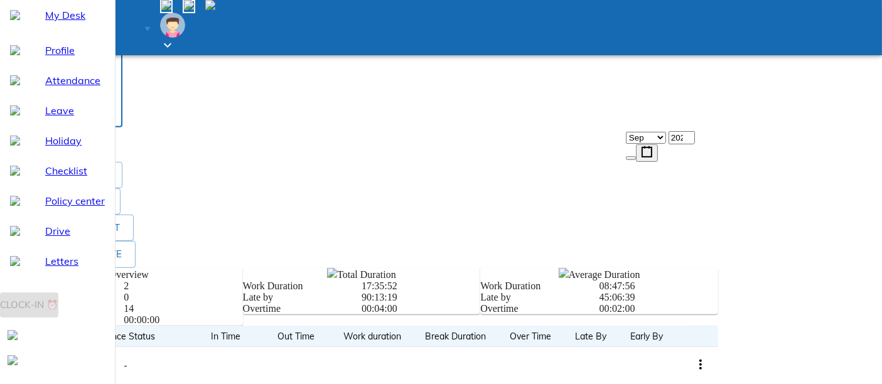
click at [116, 121] on textarea "WFH" at bounding box center [63, 89] width 105 height 63
click at [81, 147] on span "Send request" at bounding box center [48, 139] width 66 height 16
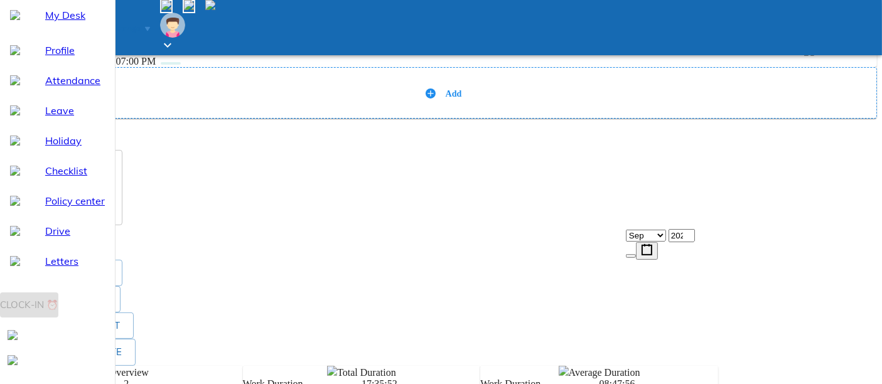
scroll to position [535, 0]
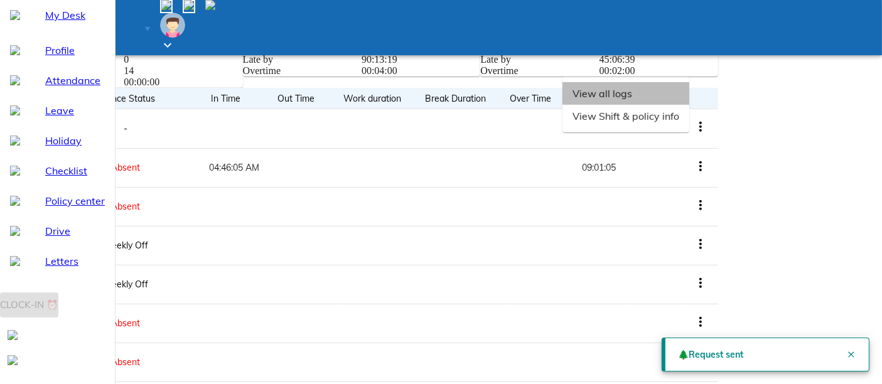
click at [689, 105] on li "View all logs" at bounding box center [626, 93] width 127 height 23
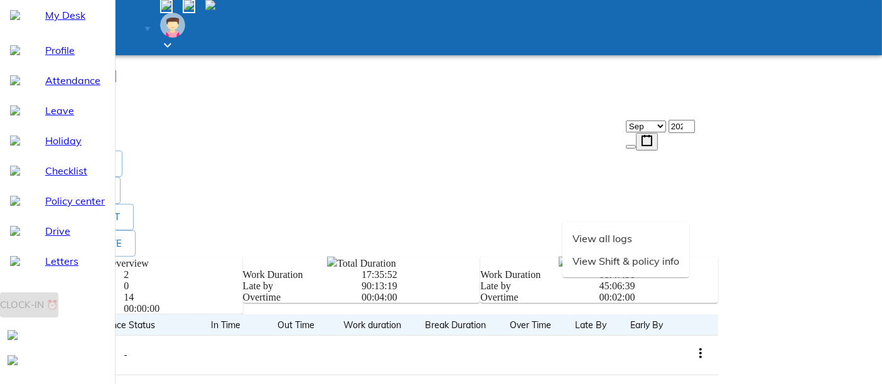
scroll to position [326, 0]
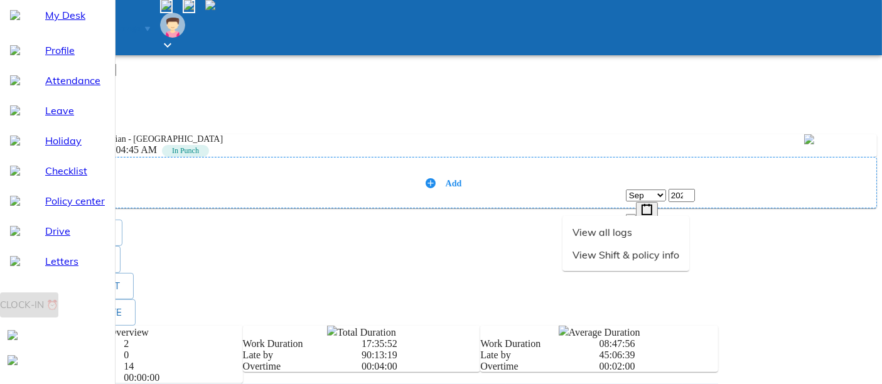
click at [753, 157] on div "Add" at bounding box center [441, 182] width 872 height 51
click at [743, 176] on div "Add" at bounding box center [441, 182] width 851 height 13
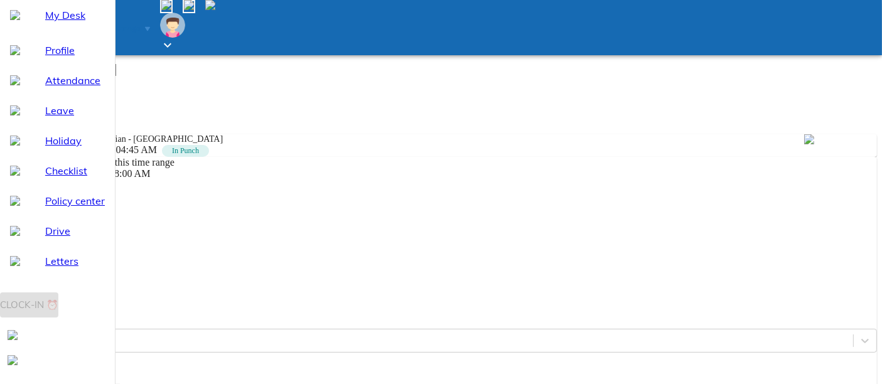
click at [675, 211] on div "2025-09-11 11 / 0 9 / 2025" at bounding box center [441, 226] width 872 height 31
click at [28, 212] on span "0" at bounding box center [25, 217] width 5 height 11
click at [42, 226] on icon "button" at bounding box center [36, 232] width 12 height 12
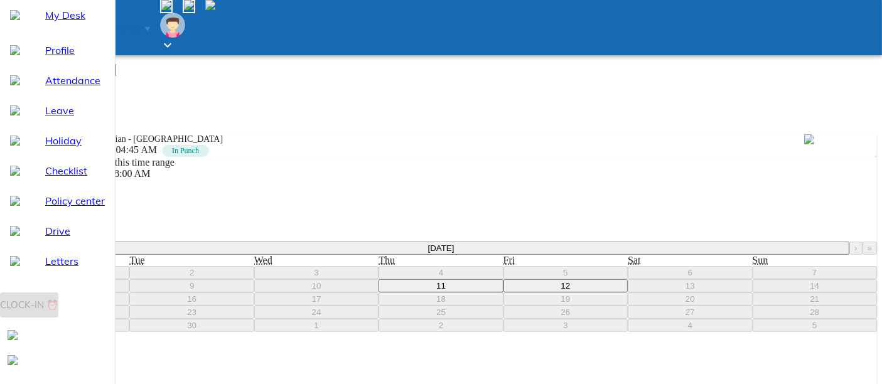
click at [503, 279] on button "11" at bounding box center [441, 285] width 124 height 13
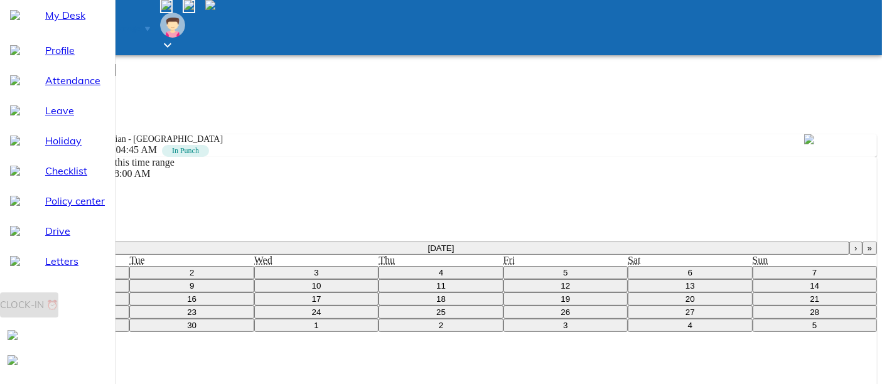
click at [86, 345] on input "00:00:00" at bounding box center [45, 376] width 81 height 24
click at [86, 345] on input "07:00" at bounding box center [45, 376] width 81 height 24
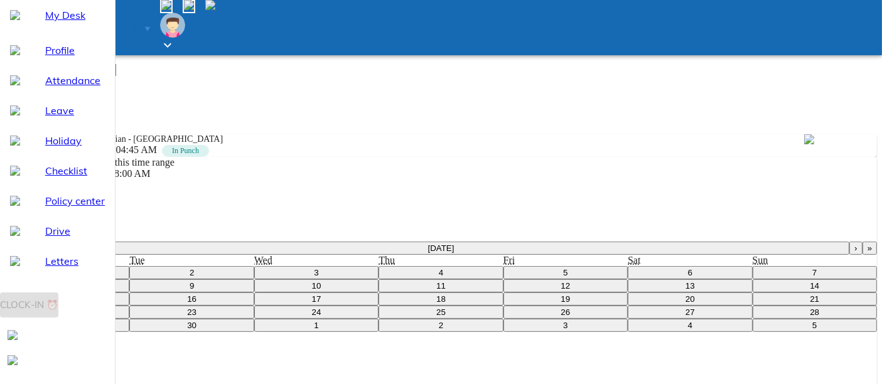
paste textarea "WFH"
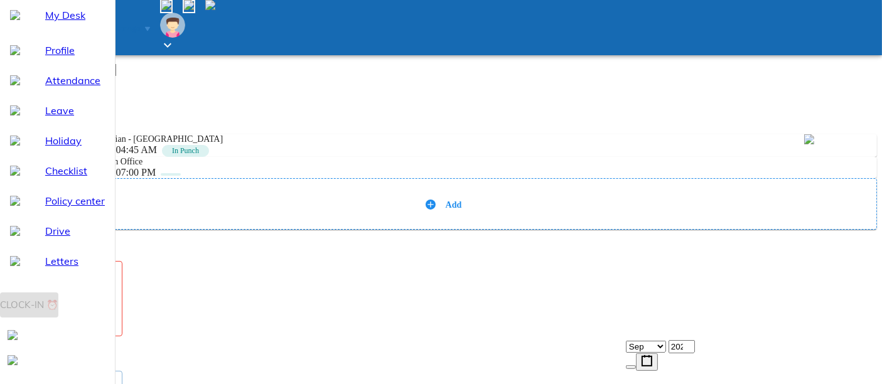
scroll to position [0, 0]
click at [116, 281] on textarea at bounding box center [63, 298] width 105 height 63
paste textarea "WFH"
click at [81, 345] on span "Send request" at bounding box center [48, 348] width 66 height 16
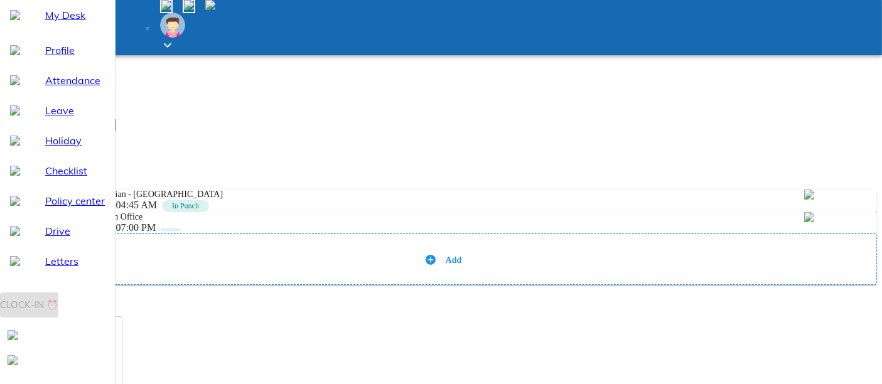
scroll to position [348, 0]
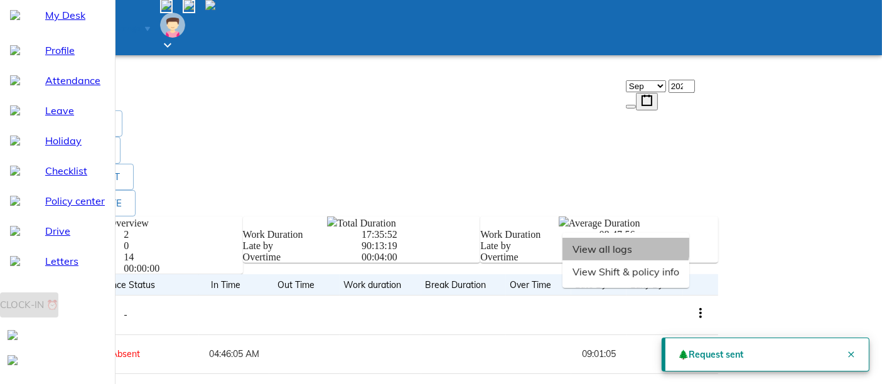
click at [689, 261] on li "View all logs" at bounding box center [626, 249] width 127 height 23
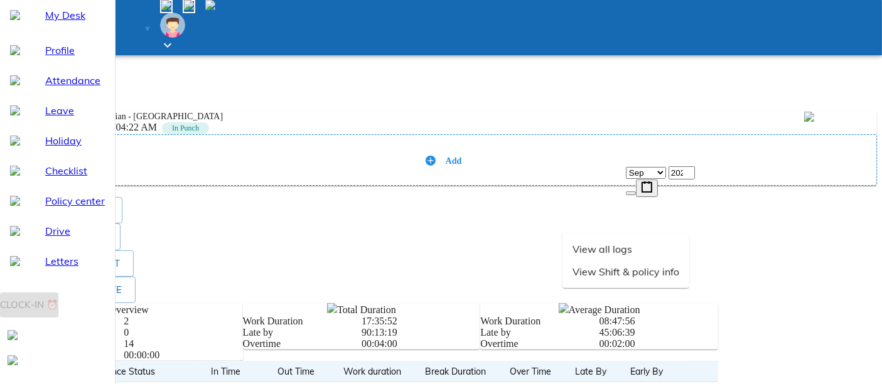
click at [723, 143] on div "Add" at bounding box center [441, 159] width 872 height 51
click at [436, 156] on icon at bounding box center [431, 161] width 10 height 10
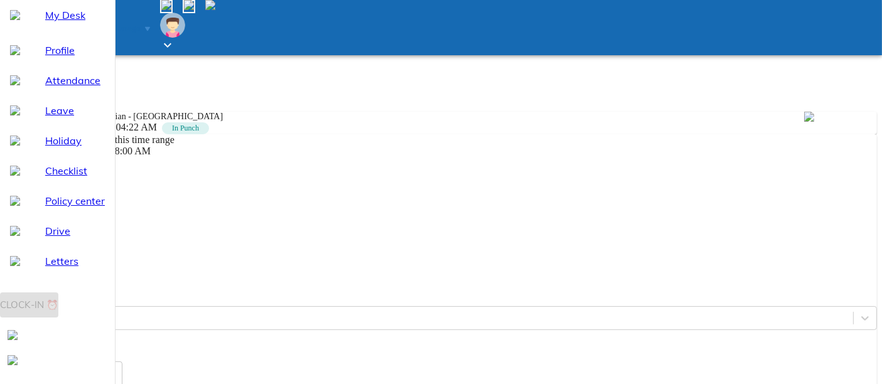
click at [86, 251] on input "00:00:00" at bounding box center [45, 263] width 81 height 24
click at [671, 188] on div "2025-09-12 12 / 0 9 / 2025" at bounding box center [441, 194] width 872 height 13
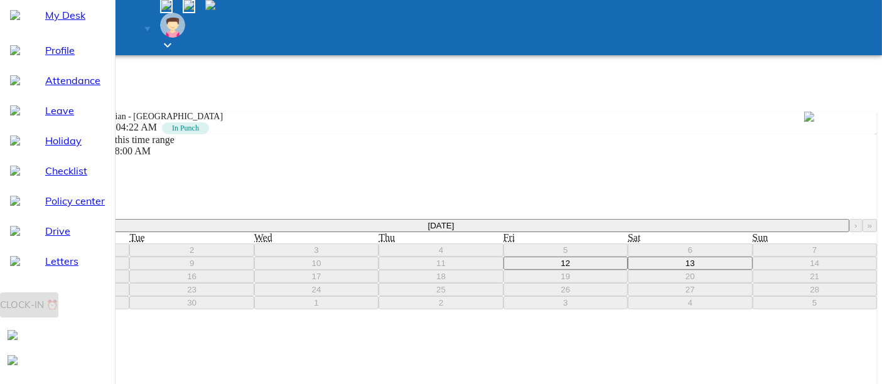
click at [570, 268] on abbr "12" at bounding box center [565, 263] width 9 height 9
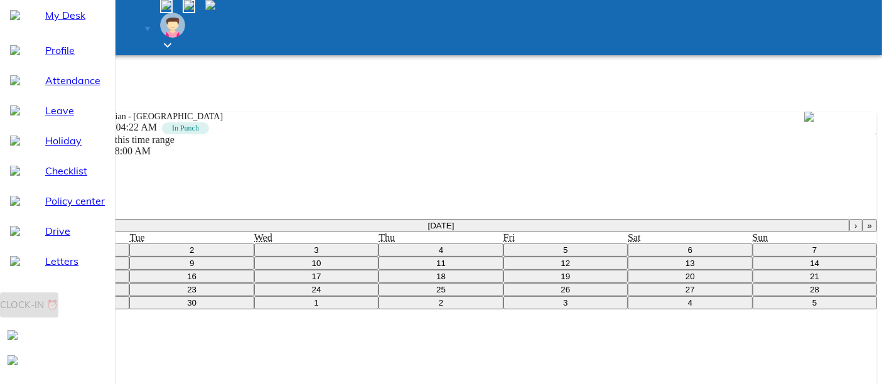
click at [86, 341] on input "00:00:00" at bounding box center [45, 353] width 81 height 24
click at [86, 341] on input "07:00" at bounding box center [45, 353] width 81 height 24
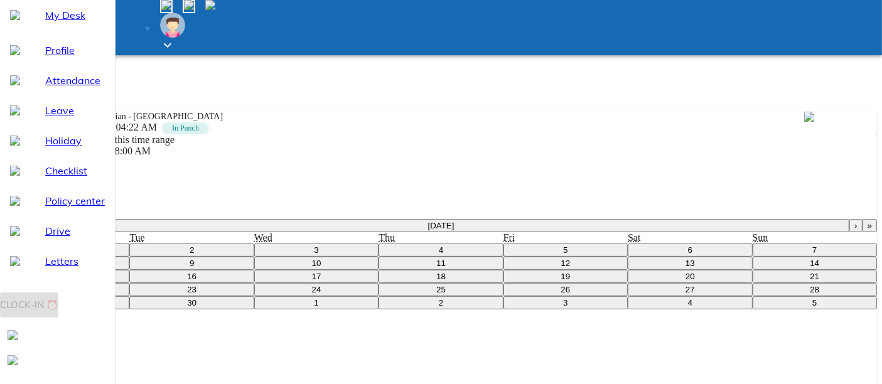
paste textarea "WFH"
click at [652, 332] on div "You can punch logs within this time range 12-09 06:00 PM to 13-09 08:00 AM Date…" at bounding box center [441, 342] width 872 height 416
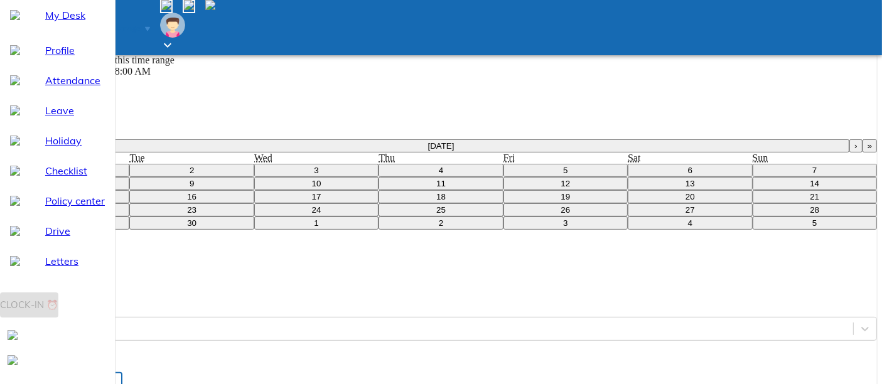
scroll to position [348, 0]
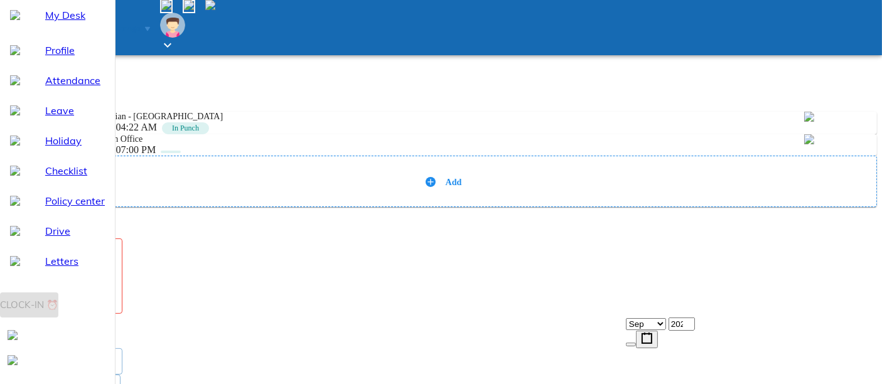
click at [116, 291] on textarea at bounding box center [63, 276] width 105 height 63
paste textarea "WFH"
click at [81, 333] on span "Send request" at bounding box center [48, 326] width 66 height 16
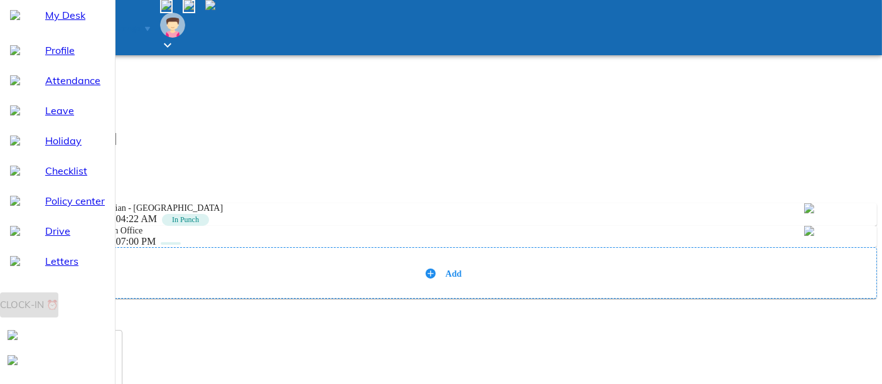
scroll to position [279, 0]
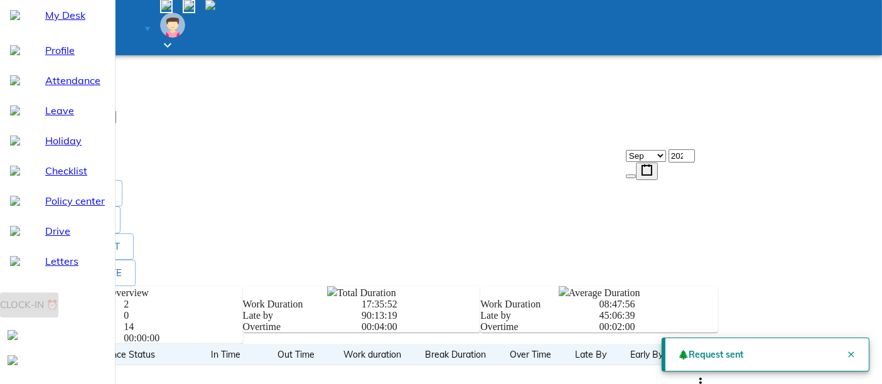
scroll to position [0, 0]
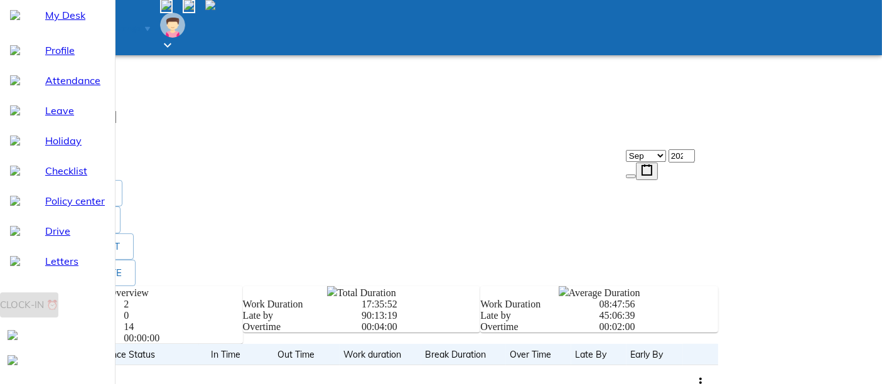
click at [689, 164] on li "View all logs" at bounding box center [626, 152] width 127 height 23
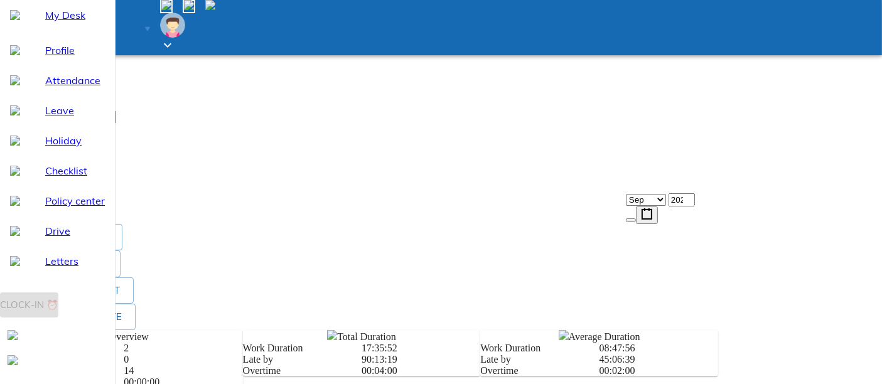
click at [15, 170] on span at bounding box center [10, 175] width 10 height 11
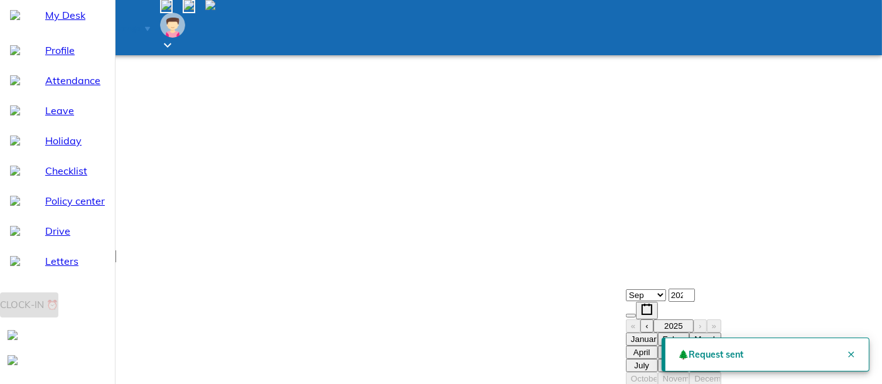
click at [735, 345] on abbr "September" at bounding box center [714, 365] width 41 height 9
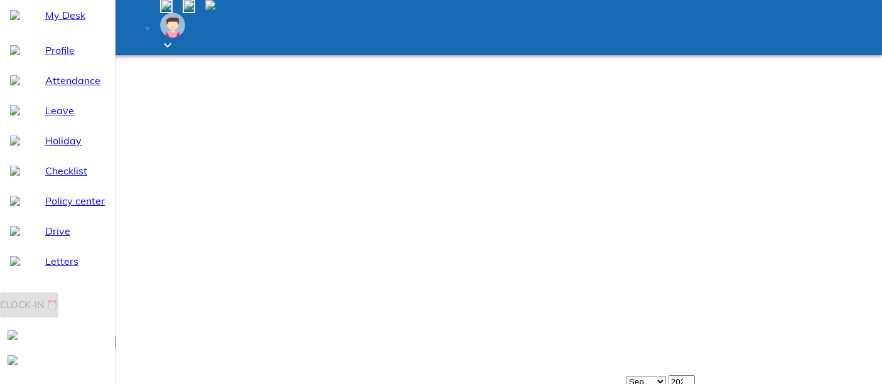
scroll to position [0, 0]
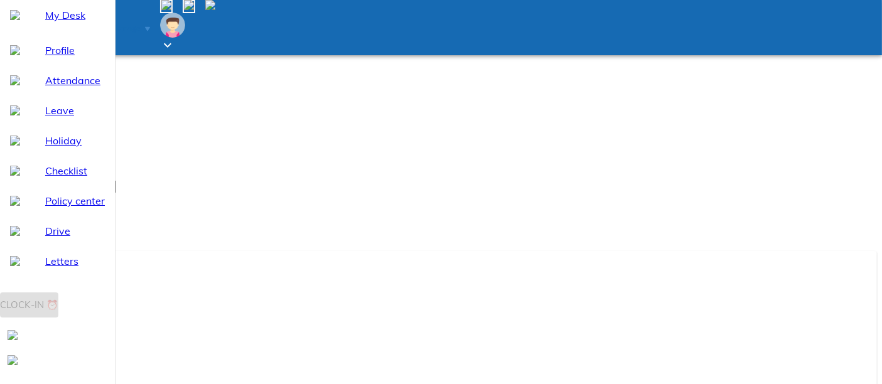
scroll to position [70, 0]
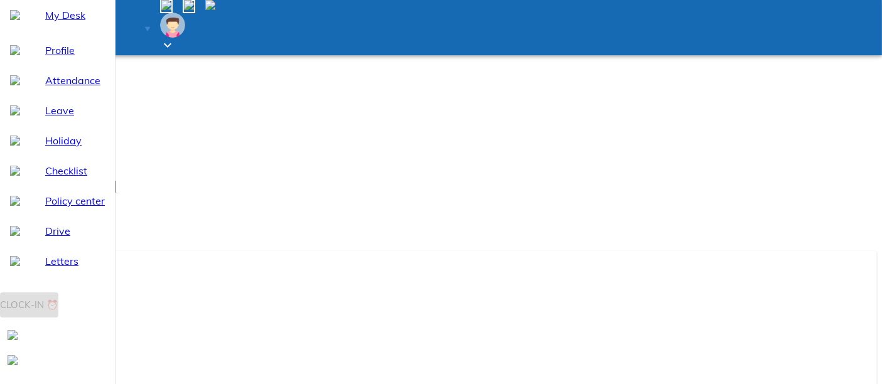
scroll to position [212, 0]
paste textarea "WFH"
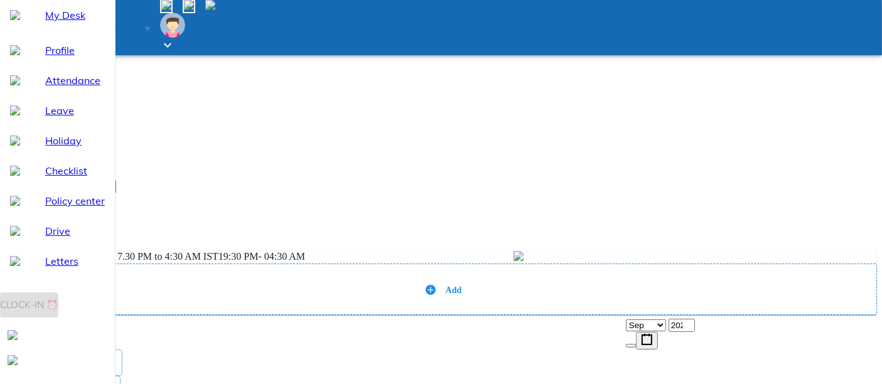
scroll to position [0, 0]
click at [671, 315] on div "Send request" at bounding box center [441, 326] width 872 height 23
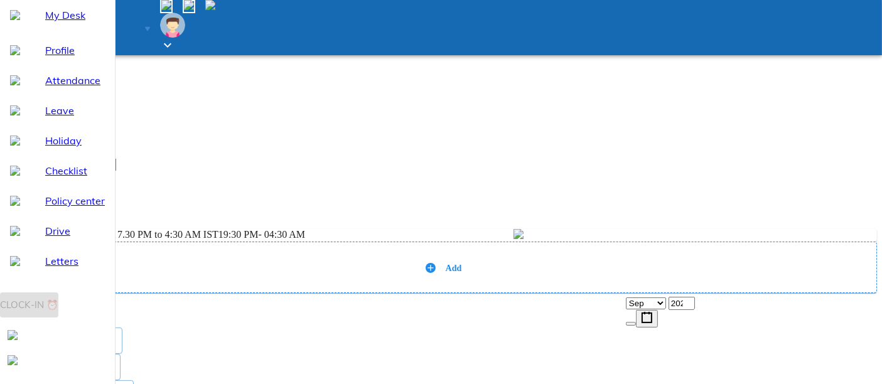
scroll to position [209, 0]
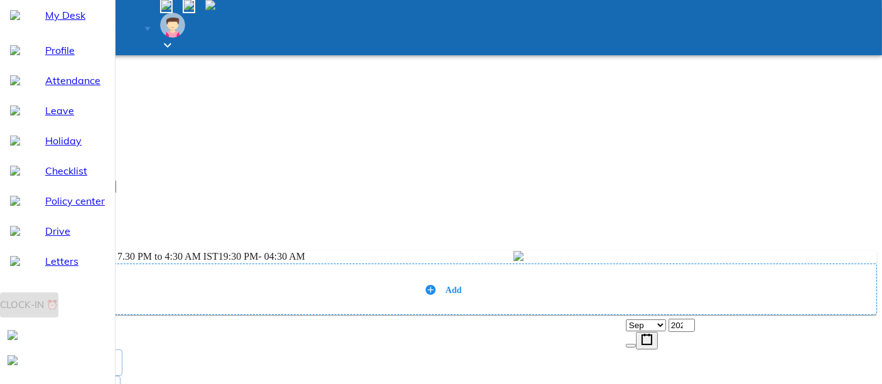
click at [683, 315] on div "Send request" at bounding box center [441, 326] width 872 height 23
click at [681, 315] on div "Send request" at bounding box center [441, 326] width 872 height 23
click at [758, 264] on div "Add" at bounding box center [441, 289] width 872 height 51
click at [433, 287] on icon at bounding box center [431, 290] width 6 height 6
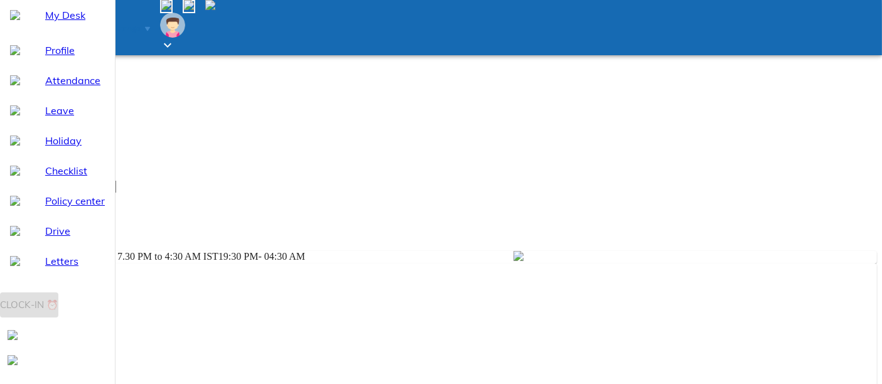
click at [15, 239] on img at bounding box center [10, 244] width 10 height 10
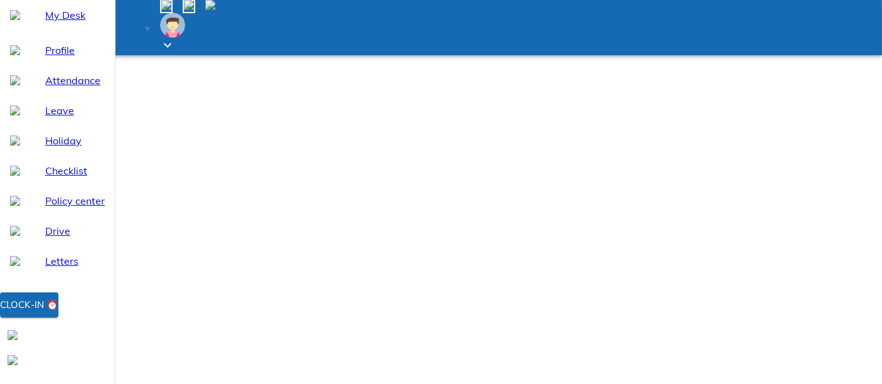
select select "9"
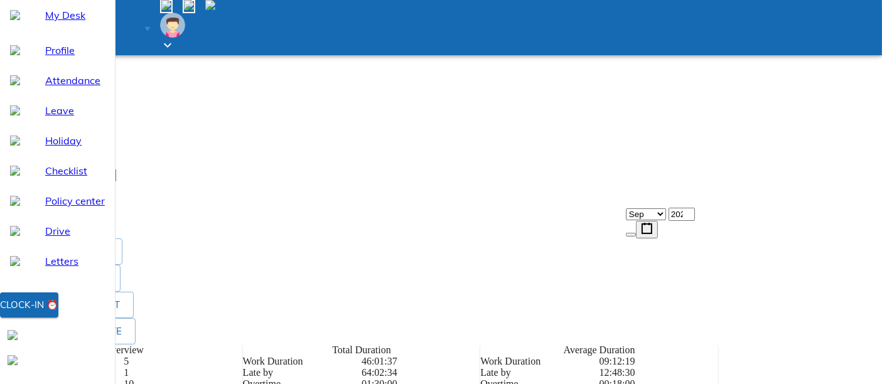
scroll to position [116, 0]
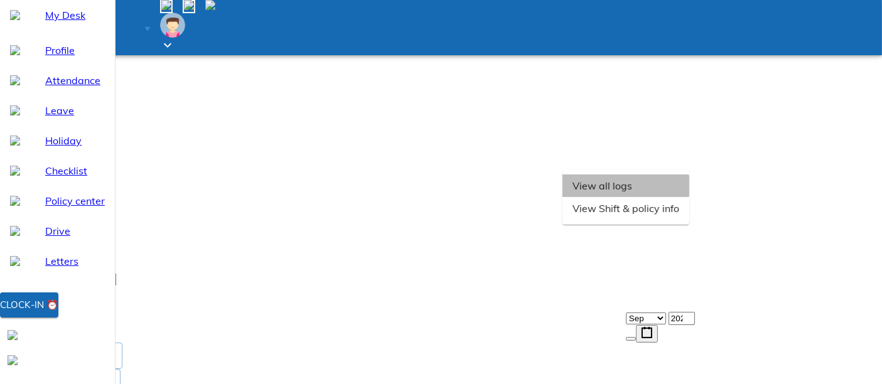
click at [689, 197] on li "View all logs" at bounding box center [626, 186] width 127 height 23
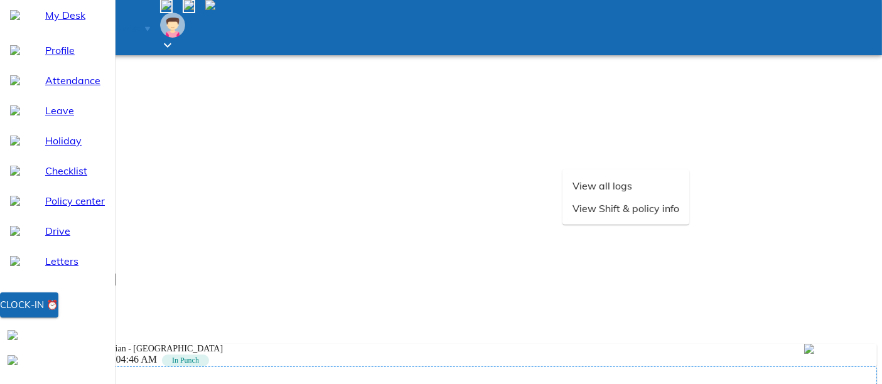
drag, startPoint x: 723, startPoint y: 151, endPoint x: 711, endPoint y: 170, distance: 22.1
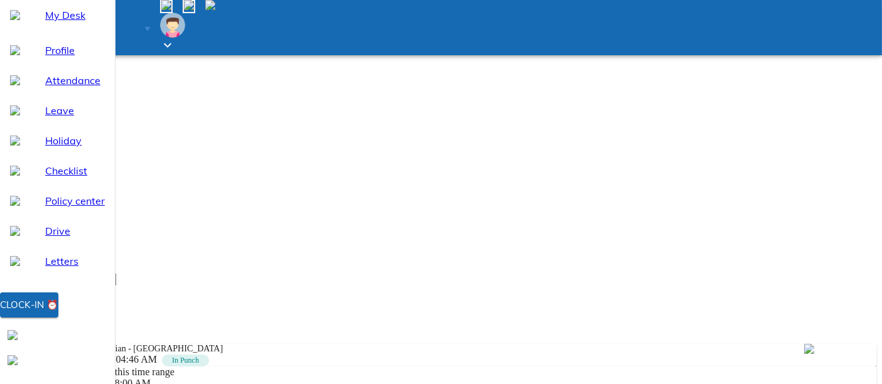
type input "07:00"
type textarea "x"
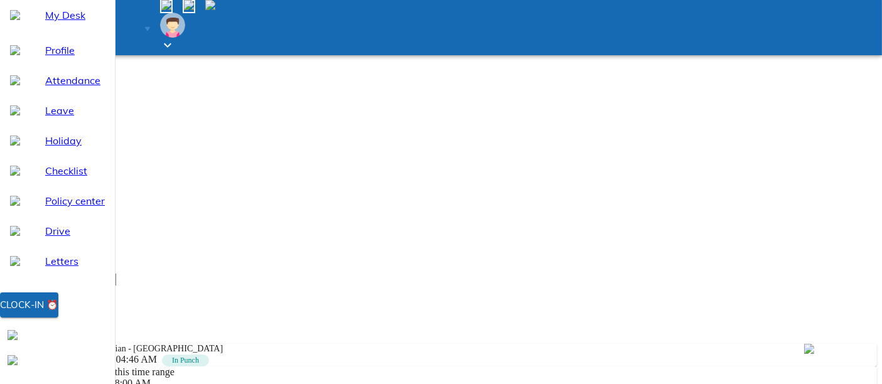
type input "07:07"
type textarea "x"
type input "19:07"
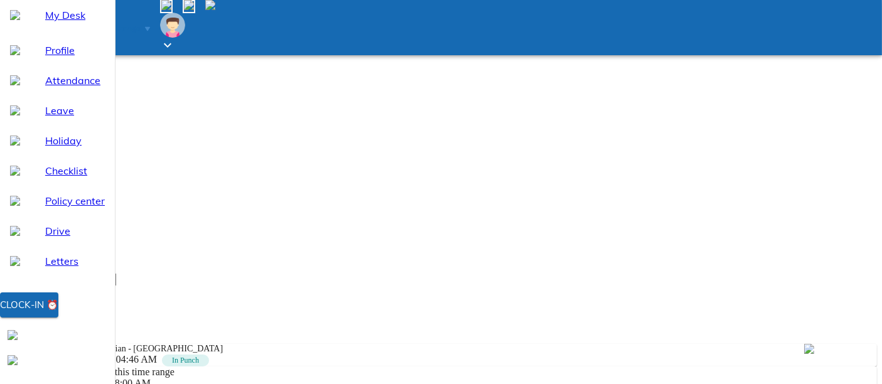
type textarea "x"
paste textarea "WFH"
type textarea "WFH"
type textarea "x"
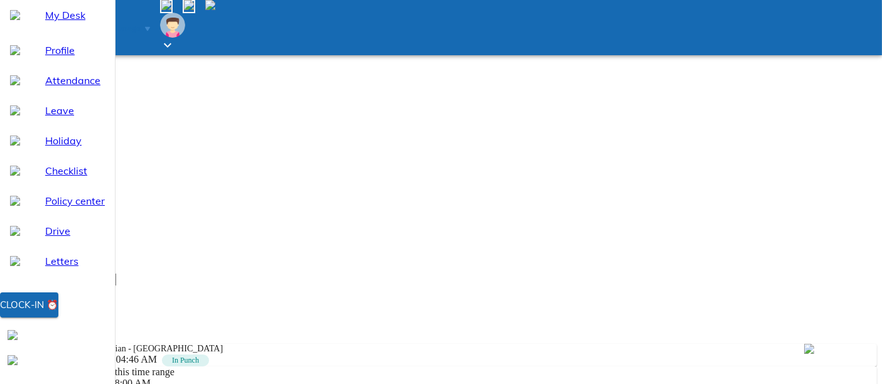
scroll to position [91, 0]
type textarea "WFH"
type textarea "x"
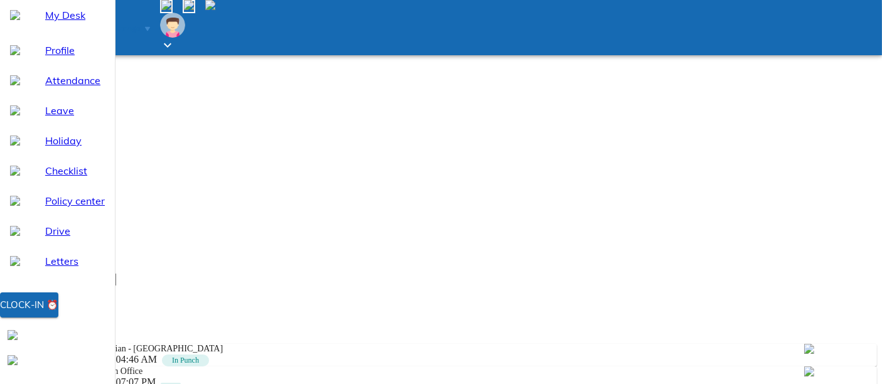
type textarea "x"
paste textarea "WFH"
type textarea "WFH"
type textarea "x"
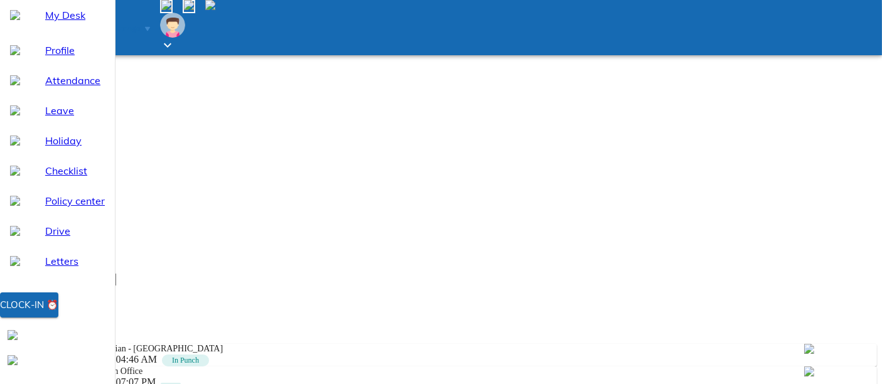
type textarea "WFH"
type textarea "x"
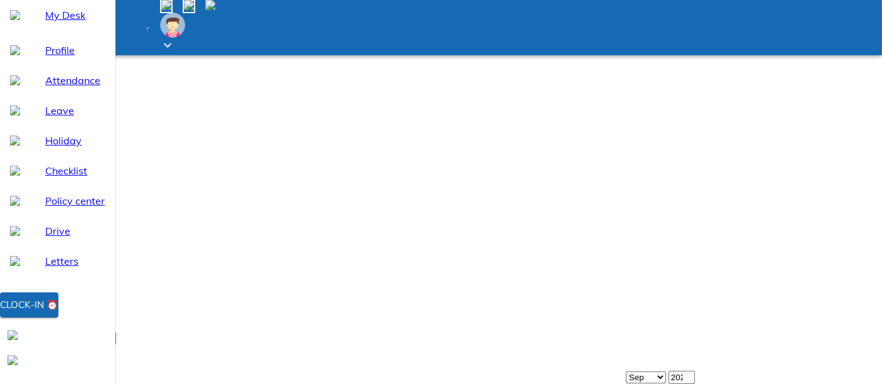
scroll to position [0, 0]
select select "9"
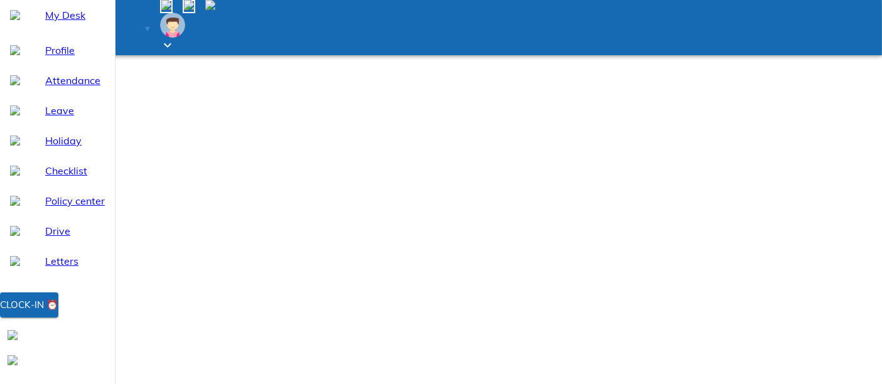
type input "2025-09-18"
type input "18"
type input "9"
type input "2025"
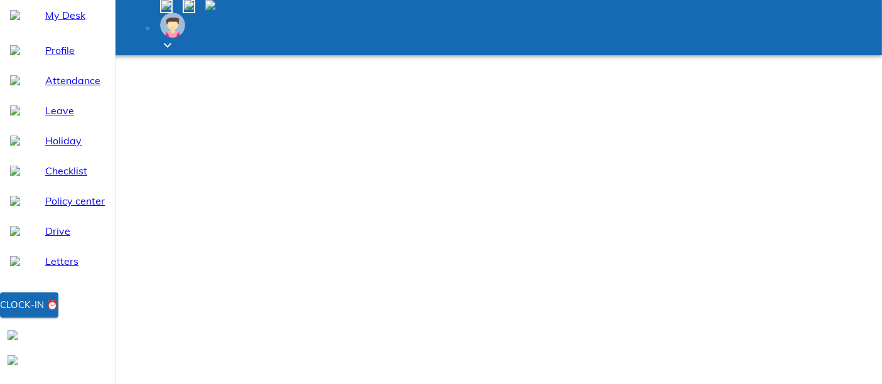
drag, startPoint x: 687, startPoint y: 200, endPoint x: 687, endPoint y: 211, distance: 11.3
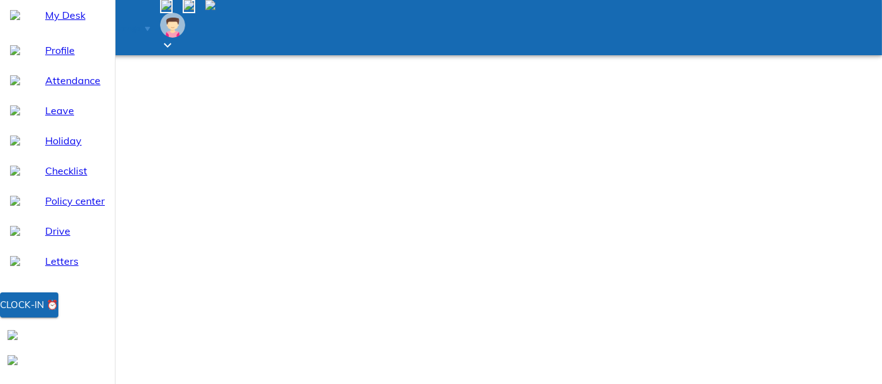
type textarea "x"
paste textarea "WFH"
type textarea "WFH"
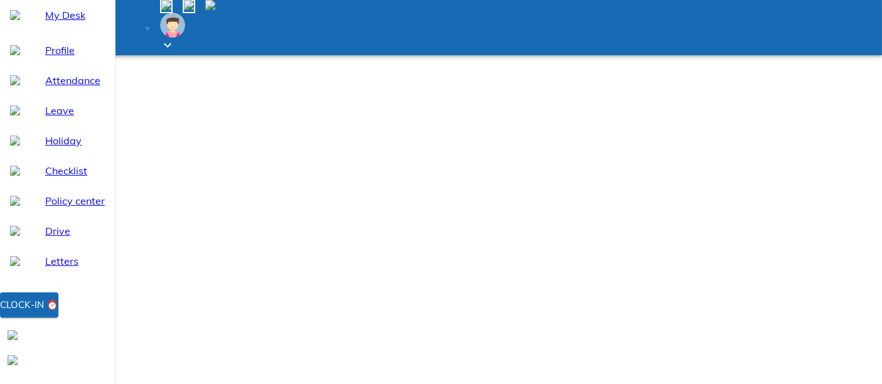
type textarea "x"
type textarea "WFH"
type textarea "x"
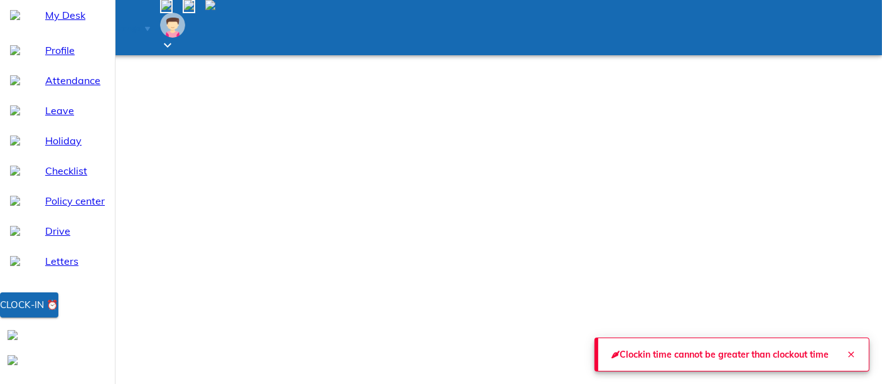
scroll to position [212, 0]
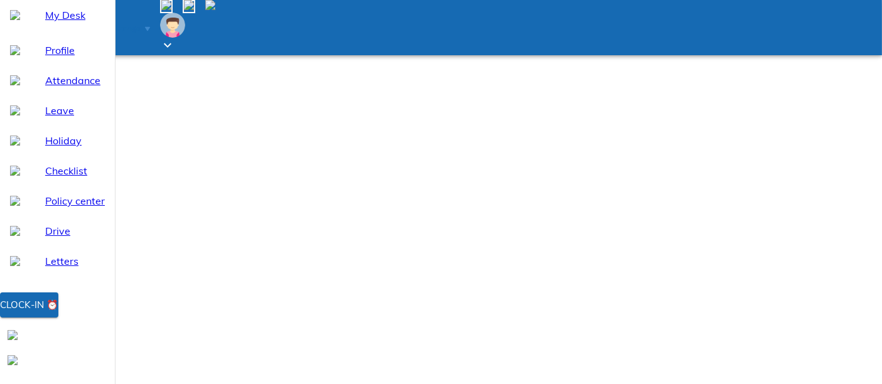
type input "2025-09-19"
type input "19"
type textarea "x"
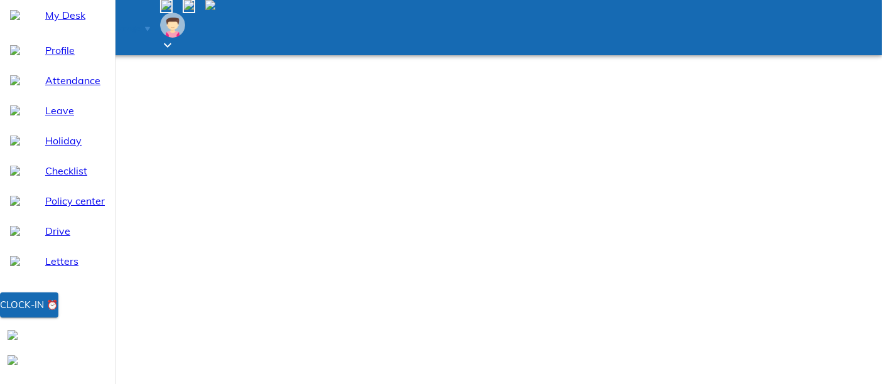
scroll to position [281, 0]
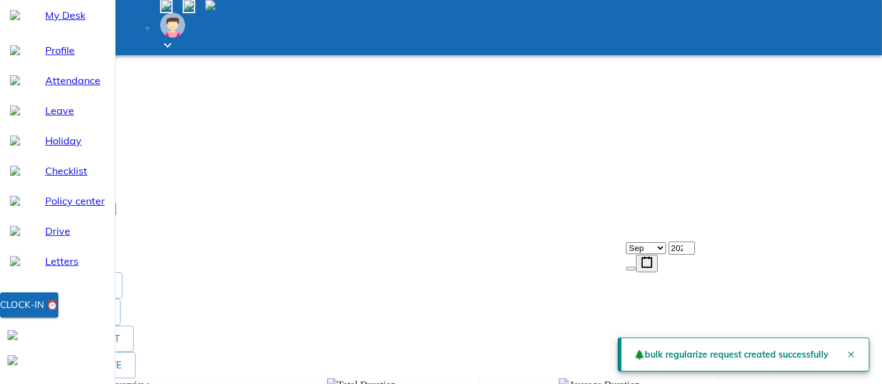
scroll to position [209, 0]
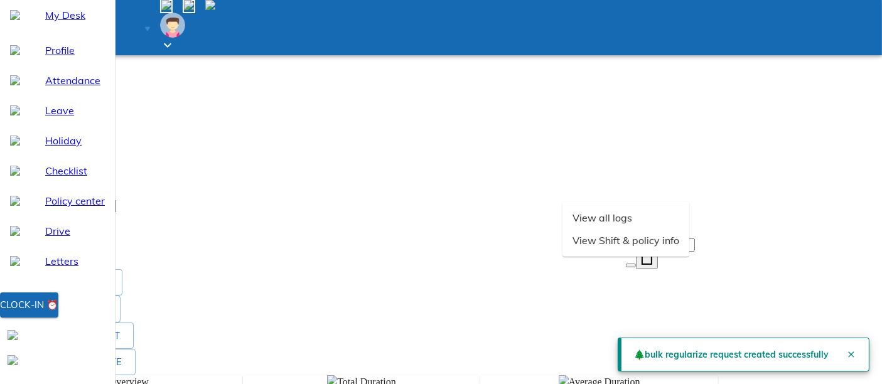
scroll to position [0, 0]
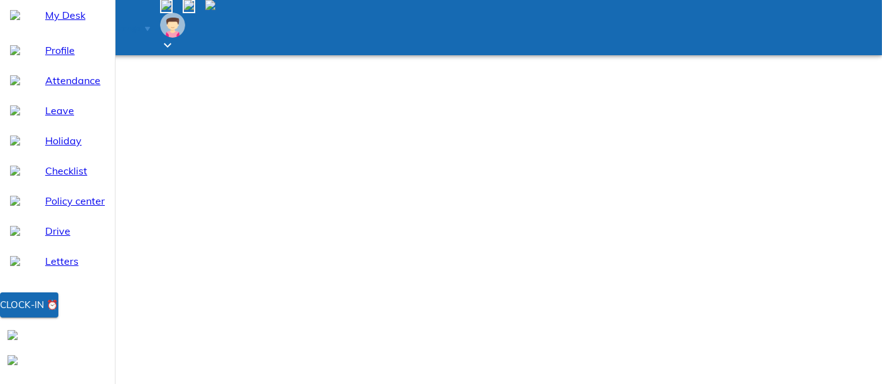
select select "9"
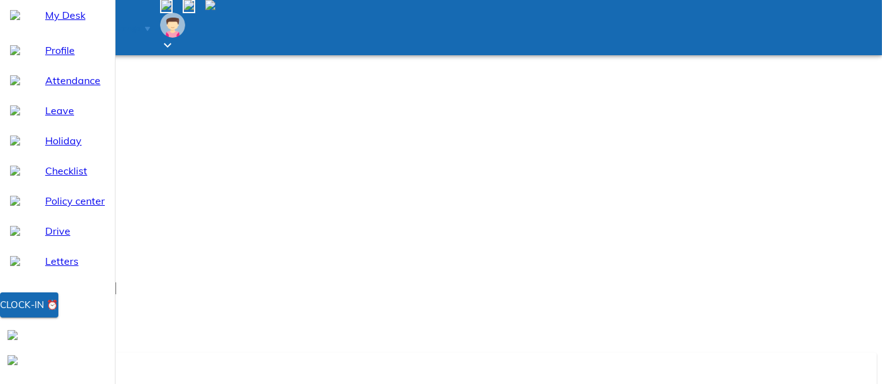
scroll to position [139, 0]
type input "2025-09-19"
type input "19"
type input "9"
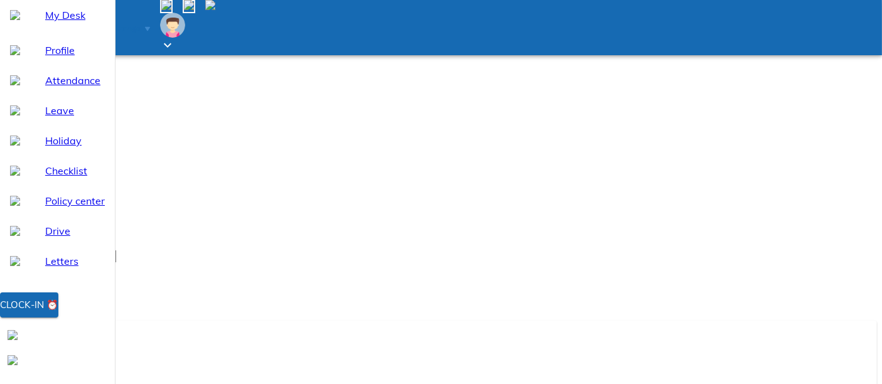
type input "2025"
type input "2025-09-20"
type input "20"
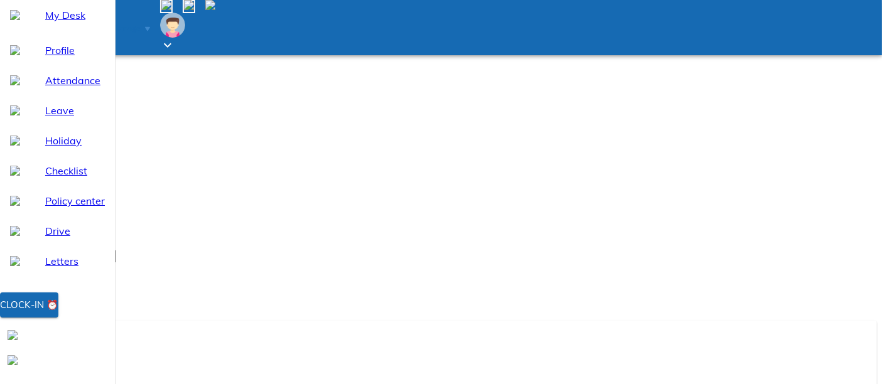
scroll to position [281, 0]
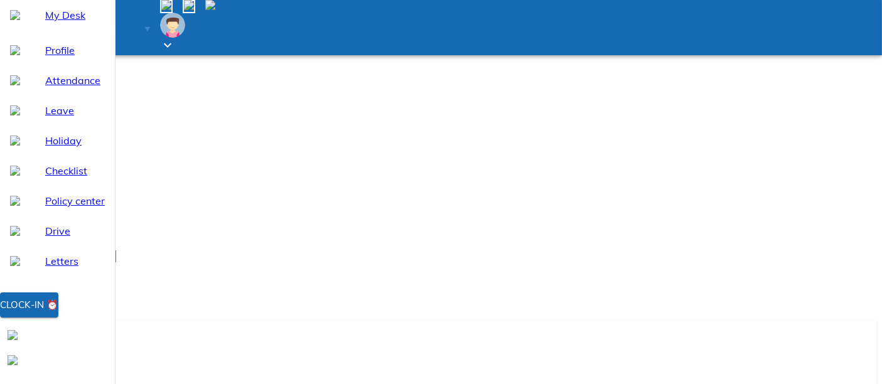
type textarea "x"
paste textarea "WFH"
type textarea "WFH"
type textarea "x"
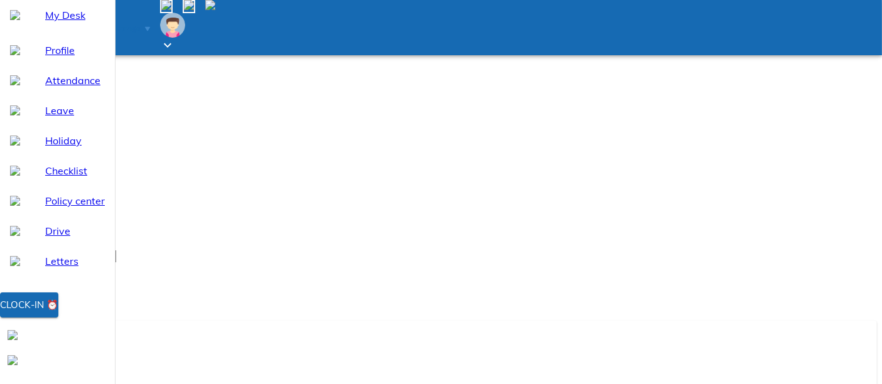
type textarea "WFH"
type textarea "x"
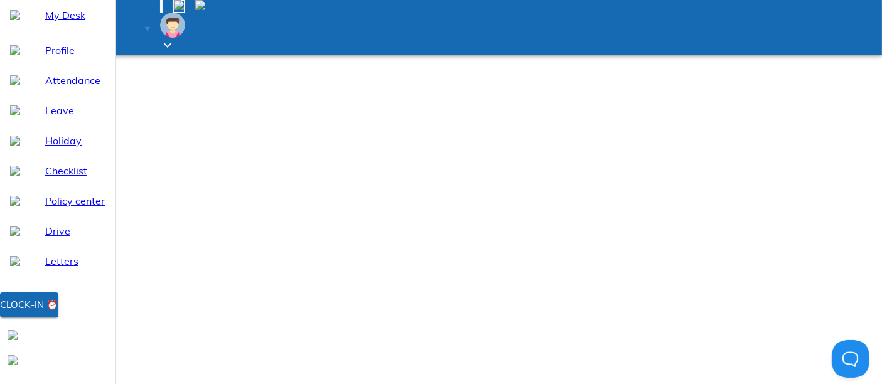
select select "9"
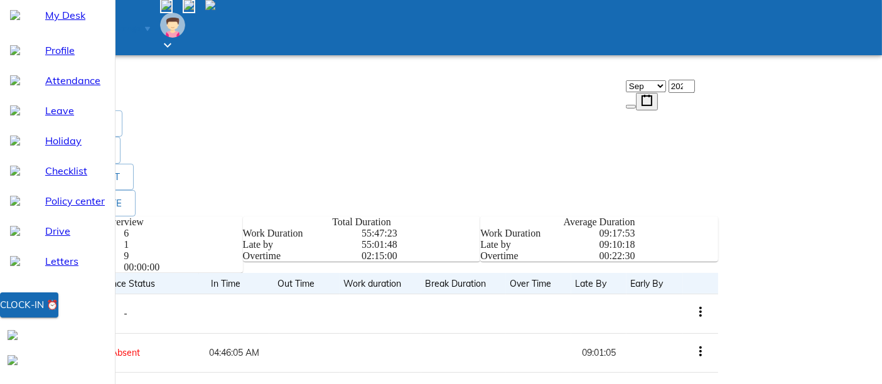
scroll to position [605, 0]
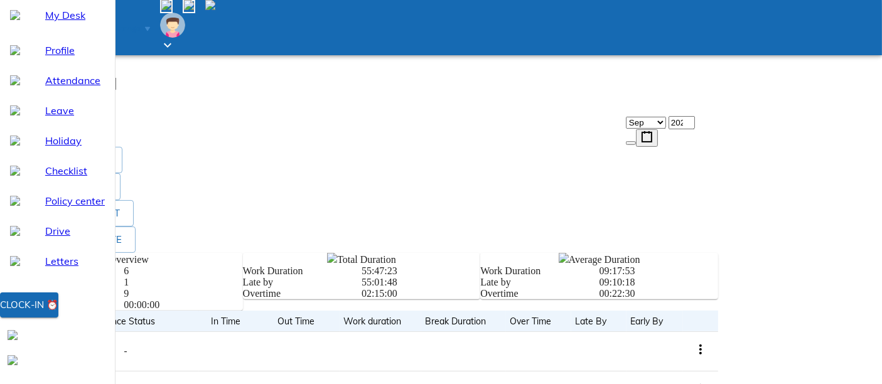
scroll to position [396, 0]
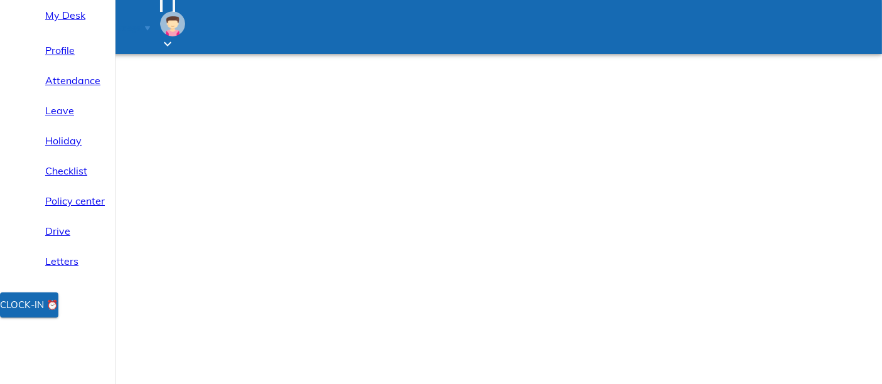
select select "9"
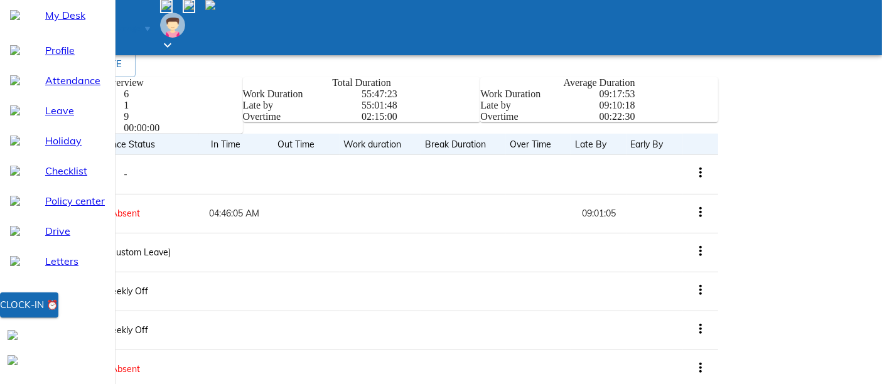
scroll to position [605, 0]
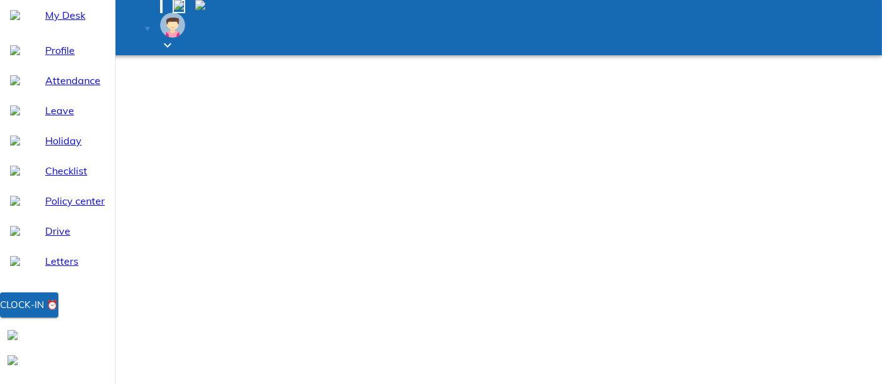
select select "9"
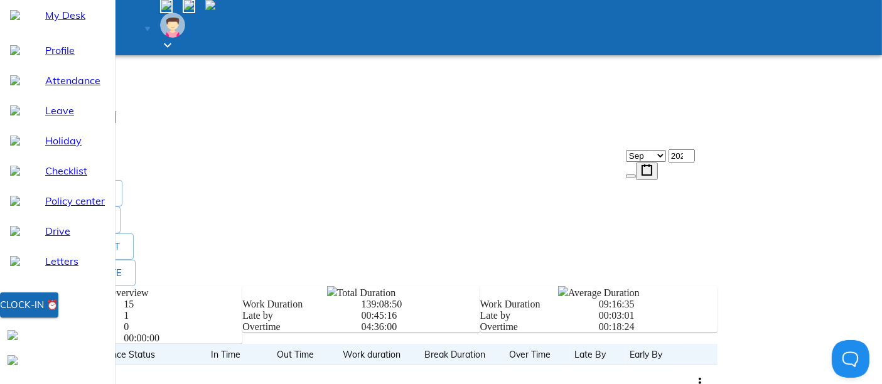
scroll to position [618, 0]
